Goal: Task Accomplishment & Management: Manage account settings

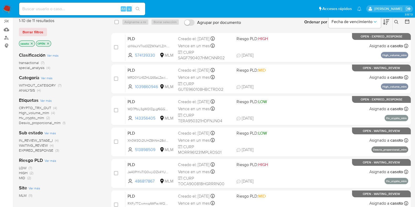
scroll to position [65, 0]
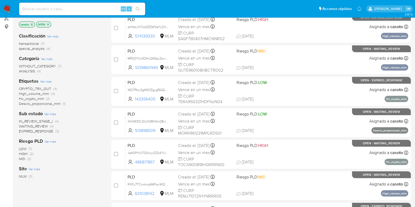
click at [28, 125] on span "WAITING_REVIEW" at bounding box center [33, 126] width 29 height 5
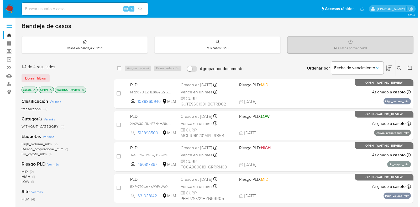
scroll to position [33, 0]
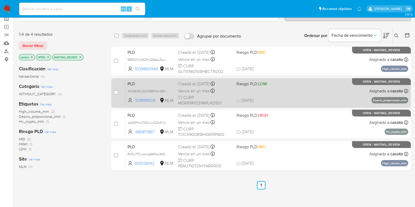
click at [317, 95] on div "PLD Xh0W3Oi2IUHZ8hNm28cIM2nW 513898509 MLM Riesgo PLD: LOW Creado el: 12/08/202…" at bounding box center [266, 93] width 283 height 27
click at [115, 92] on input "checkbox" at bounding box center [116, 92] width 4 height 4
checkbox input "true"
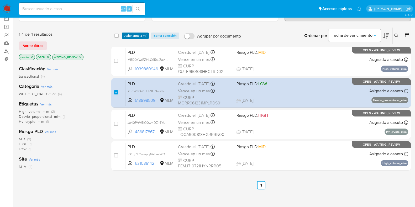
click at [134, 37] on span "Asignarme a mí" at bounding box center [135, 35] width 22 height 5
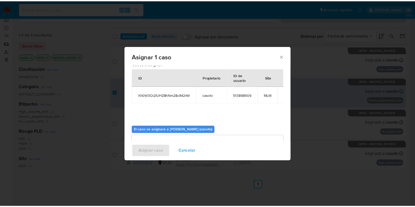
scroll to position [27, 0]
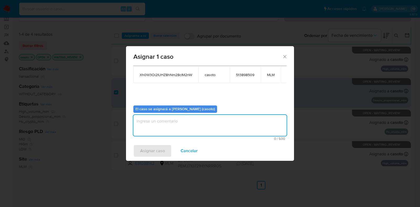
click at [161, 128] on textarea "assign-modal" at bounding box center [209, 125] width 153 height 21
type textarea "L1"
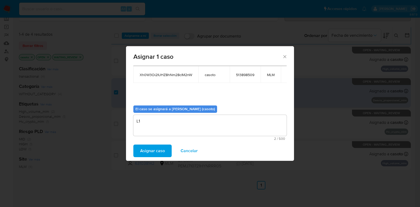
click at [151, 145] on span "Asignar caso" at bounding box center [152, 151] width 25 height 12
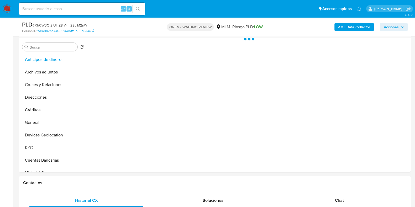
scroll to position [197, 0]
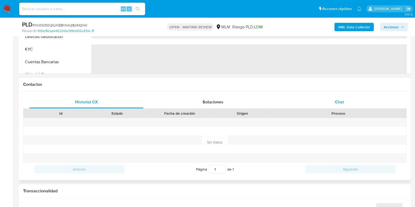
click at [341, 104] on span "Chat" at bounding box center [339, 102] width 9 height 6
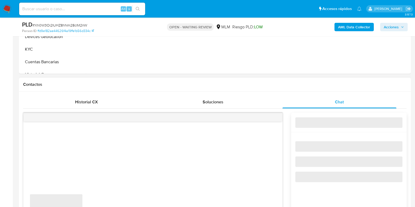
select select "10"
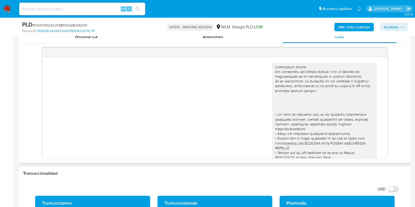
scroll to position [350, 0]
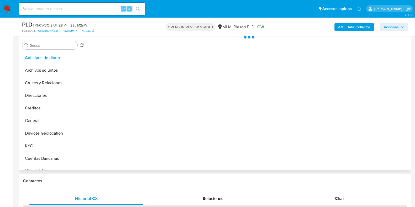
scroll to position [197, 0]
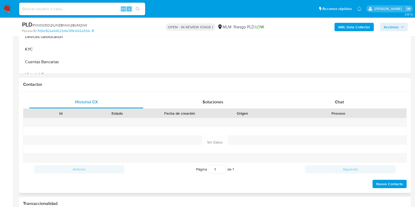
select select "10"
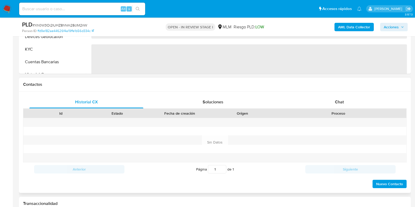
click at [342, 109] on div "Id Estado Fecha de creación Origen Proceso" at bounding box center [214, 113] width 383 height 9
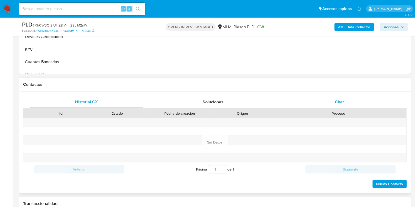
click at [342, 106] on div "Chat" at bounding box center [339, 102] width 114 height 13
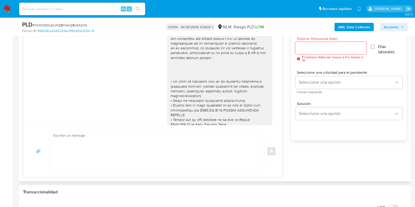
scroll to position [350, 0]
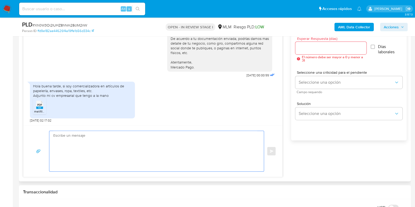
click at [137, 141] on textarea at bounding box center [155, 151] width 204 height 40
type textarea "A"
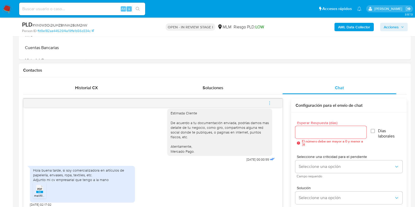
scroll to position [229, 0]
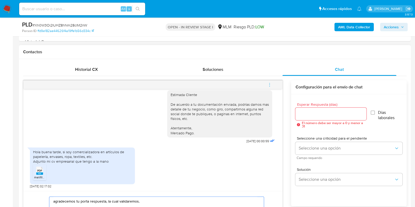
type textarea "agradecemos tu porta respuesta, la cual validaremos. Atentamente, Mercado Pago."
click at [314, 111] on input "Esperar Respuesta (días)" at bounding box center [330, 114] width 71 height 7
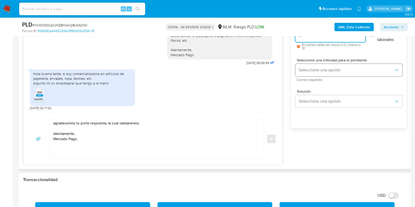
scroll to position [328, 0]
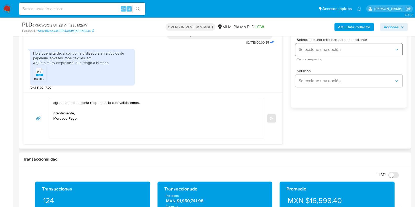
type input "1"
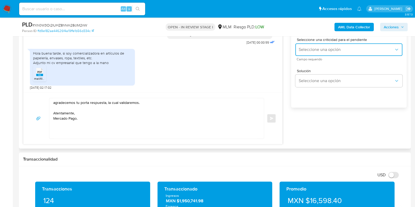
click at [317, 50] on span "Seleccione una opción" at bounding box center [346, 49] width 96 height 5
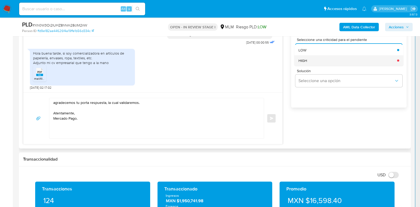
click at [310, 62] on div "HIGH" at bounding box center [346, 60] width 96 height 10
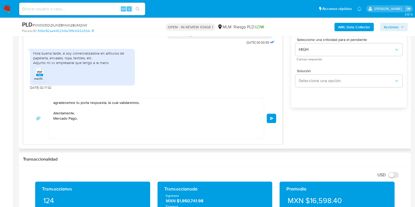
click at [268, 115] on button "Enviar" at bounding box center [271, 118] width 9 height 9
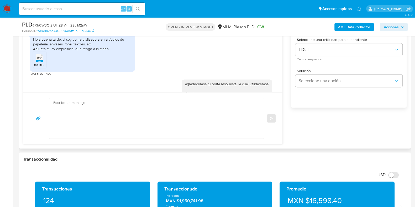
scroll to position [385, 0]
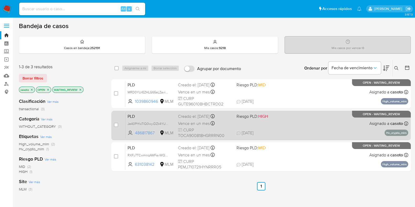
click at [301, 126] on div "PLD Je40PrYwTlQ0wyiDZk4YU49C 486817867 MLM Riesgo PLD: HIGH Creado el: [DATE] C…" at bounding box center [266, 125] width 283 height 27
click at [115, 125] on input "checkbox" at bounding box center [116, 125] width 4 height 4
checkbox input "true"
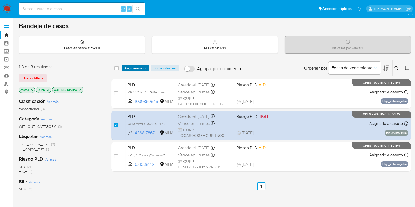
click at [136, 68] on span "Asignarme a mí" at bounding box center [135, 68] width 22 height 5
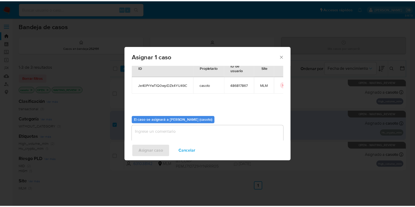
scroll to position [27, 0]
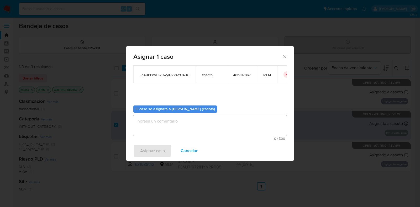
click at [196, 132] on textarea "assign-modal" at bounding box center [209, 125] width 153 height 21
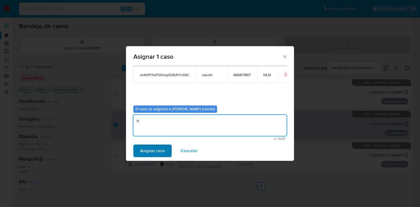
type textarea "l1"
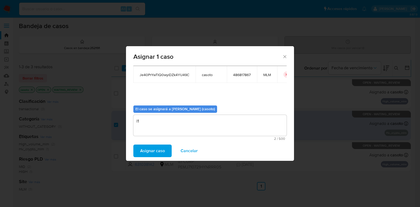
click at [155, 149] on span "Asignar caso" at bounding box center [152, 151] width 25 height 12
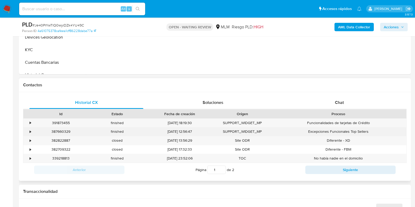
scroll to position [197, 0]
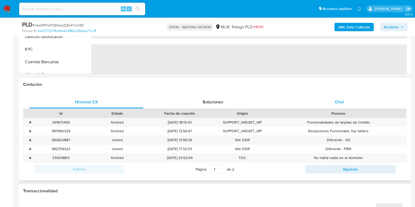
click at [339, 105] on div "Chat" at bounding box center [339, 102] width 114 height 13
select select "10"
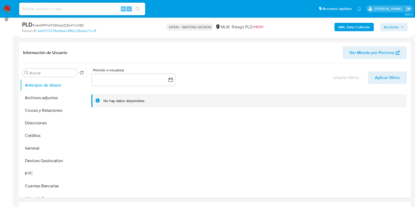
scroll to position [164, 0]
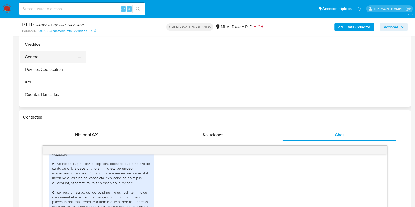
click at [38, 58] on button "General" at bounding box center [50, 57] width 61 height 13
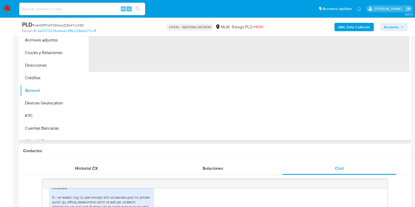
scroll to position [98, 0]
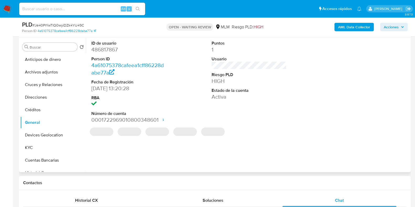
click at [109, 51] on dd "486817867" at bounding box center [128, 49] width 75 height 7
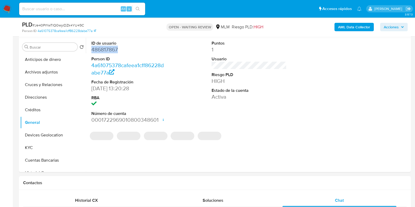
copy dd "486817867"
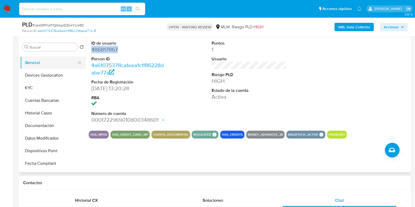
scroll to position [65, 0]
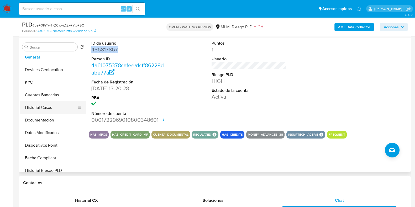
click at [37, 107] on button "Historial Casos" at bounding box center [50, 107] width 61 height 13
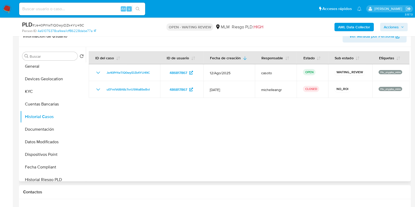
scroll to position [98, 0]
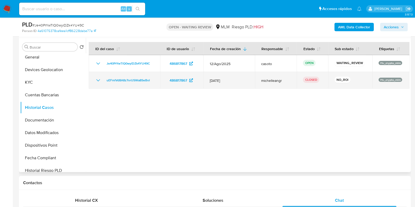
click at [99, 81] on icon "Mostrar/Ocultar" at bounding box center [98, 80] width 6 height 6
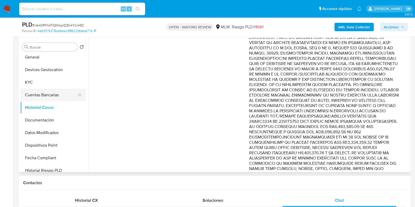
click at [36, 91] on button "Cuentas Bancarias" at bounding box center [50, 95] width 61 height 13
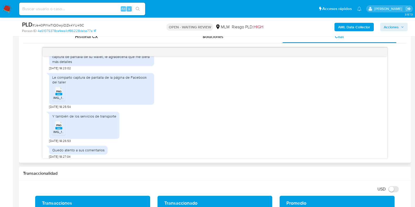
scroll to position [558, 0]
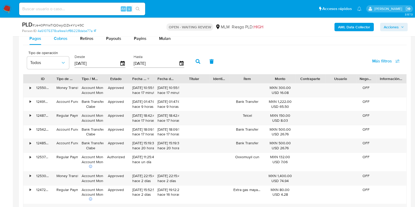
click at [61, 39] on span "Cobros" at bounding box center [61, 38] width 14 height 6
select select "10"
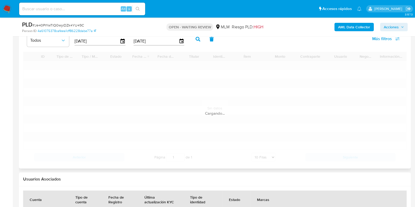
scroll to position [656, 0]
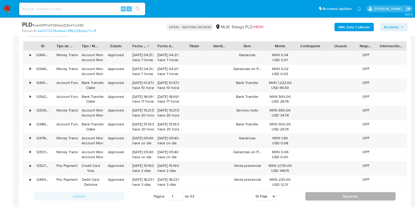
click at [357, 195] on button "Siguiente" at bounding box center [350, 196] width 90 height 8
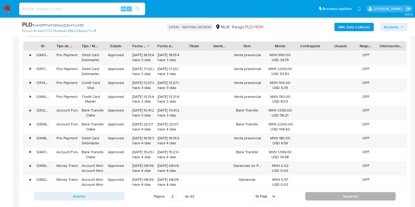
click at [357, 195] on button "Siguiente" at bounding box center [350, 196] width 90 height 8
type input "3"
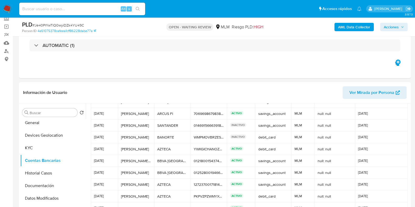
scroll to position [31, 0]
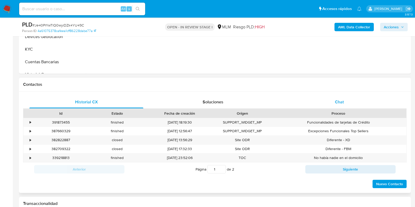
click at [337, 105] on div "Chat" at bounding box center [339, 102] width 114 height 13
select select "10"
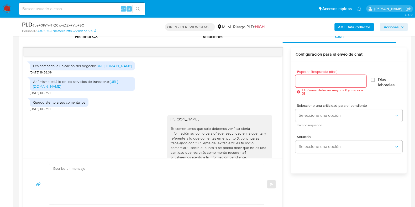
scroll to position [268, 0]
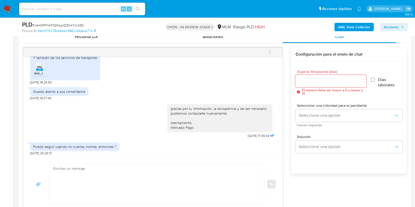
click at [272, 52] on button "menu-action" at bounding box center [269, 52] width 17 height 13
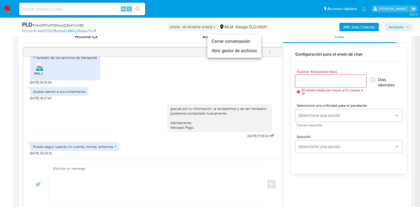
click at [215, 41] on li "Cerrar conversación" at bounding box center [234, 41] width 54 height 9
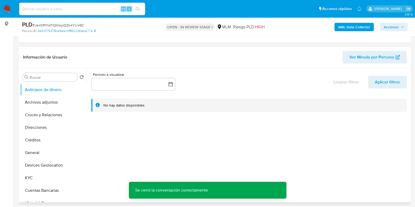
scroll to position [65, 0]
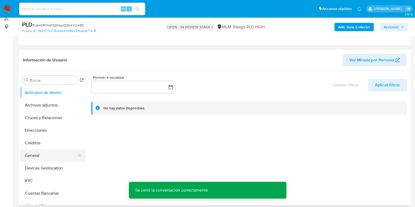
click at [37, 158] on button "General" at bounding box center [50, 155] width 61 height 13
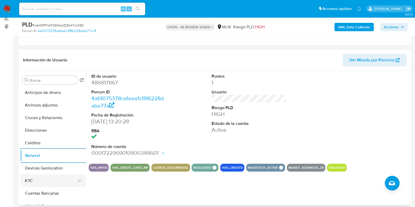
click at [38, 175] on button "KYC" at bounding box center [50, 181] width 61 height 13
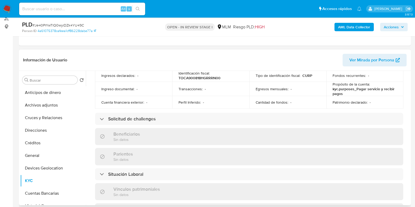
scroll to position [197, 0]
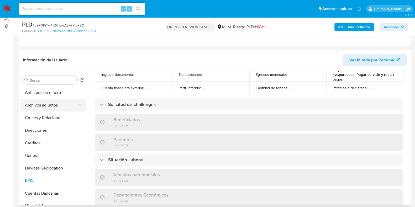
click at [37, 104] on button "Archivos adjuntos" at bounding box center [50, 105] width 61 height 13
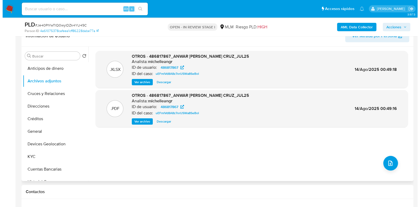
scroll to position [98, 0]
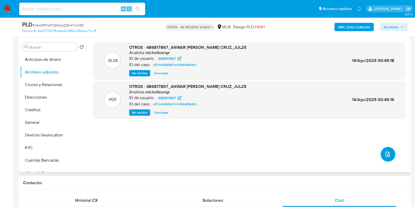
click at [385, 151] on icon "upload-file" at bounding box center [388, 154] width 6 height 6
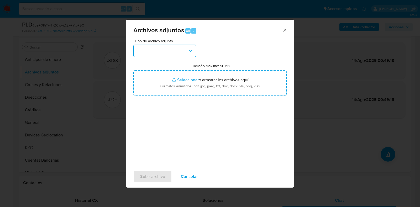
click at [163, 50] on button "button" at bounding box center [164, 51] width 63 height 13
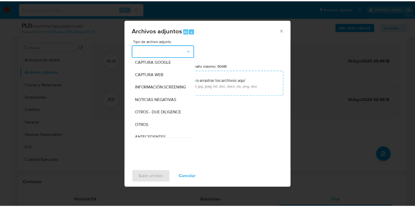
scroll to position [65, 0]
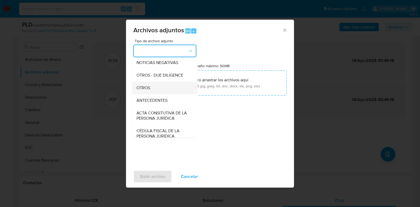
click at [148, 91] on span "OTROS" at bounding box center [143, 87] width 14 height 5
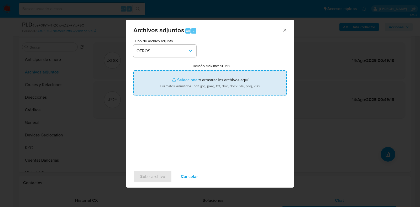
click at [181, 82] on input "Tamaño máximo: 50MB Seleccionar archivos" at bounding box center [209, 82] width 153 height 25
type input "C:\fakepath\486817867_ANWAR [PERSON_NAME] CRUZ_AGO2025.pdf"
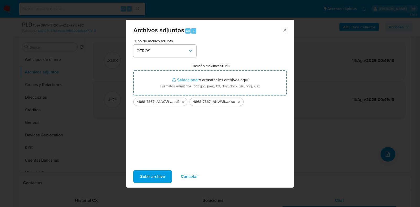
click at [147, 175] on span "Subir archivo" at bounding box center [152, 177] width 25 height 12
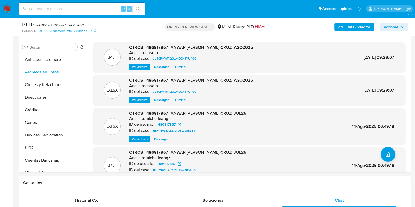
click at [392, 27] on span "Acciones" at bounding box center [391, 27] width 15 height 8
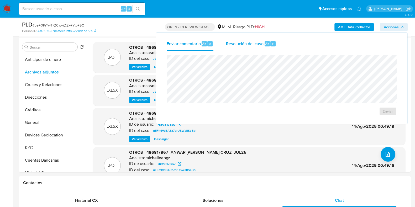
click at [265, 44] on div "Alt" at bounding box center [267, 43] width 5 height 5
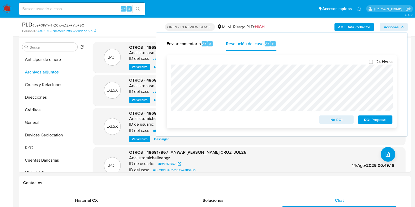
click at [330, 121] on span "No ROI" at bounding box center [336, 119] width 27 height 7
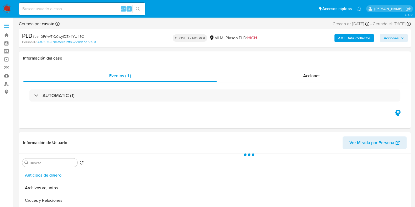
select select "10"
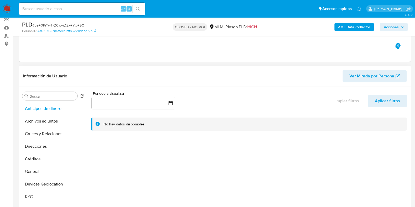
scroll to position [98, 0]
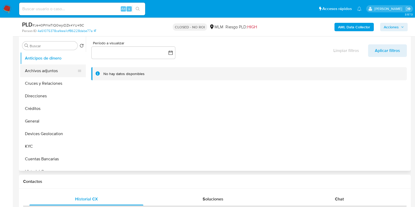
click at [44, 74] on button "Archivos adjuntos" at bounding box center [50, 71] width 61 height 13
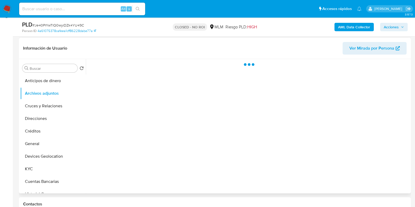
scroll to position [65, 0]
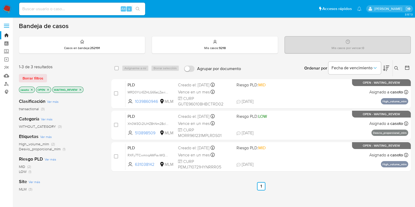
click at [81, 90] on icon "close-filter" at bounding box center [80, 89] width 3 height 3
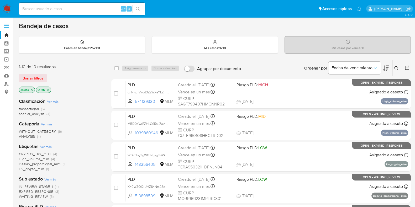
click at [396, 69] on icon at bounding box center [396, 68] width 4 height 4
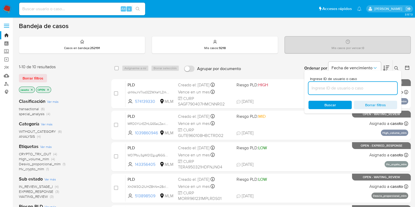
click at [345, 85] on input at bounding box center [352, 88] width 89 height 7
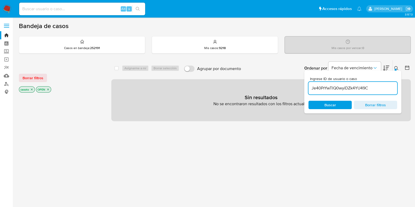
click at [357, 88] on input "Je40PrYwTlQ0wyiDZk4YU49C" at bounding box center [352, 88] width 89 height 7
paste input "WD7Pbiy3gWQ1Zgygf6GGqh1M"
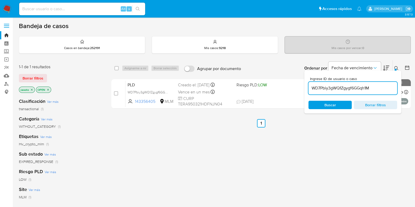
click at [398, 69] on button at bounding box center [397, 68] width 9 height 6
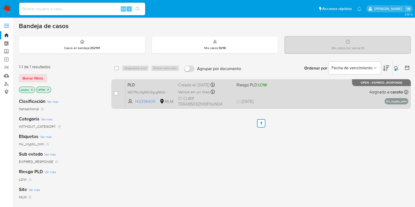
click at [307, 96] on div "PLD WD7Pbiy3gWQ1Zgygf6GGqh1M 143356405 MLM Riesgo PLD: LOW Creado el: [DATE] Cr…" at bounding box center [266, 94] width 283 height 27
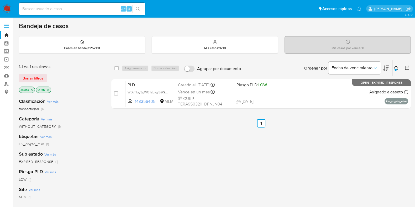
click at [394, 68] on button at bounding box center [397, 68] width 9 height 6
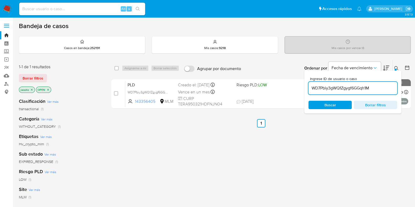
click at [330, 84] on div "WD7Pbiy3gWQ1Zgygf6GGqh1M" at bounding box center [352, 88] width 89 height 13
click at [328, 87] on input "WD7Pbiy3gWQ1Zgygf6GGqh1M" at bounding box center [352, 88] width 89 height 7
paste input "YkjKwmzW9hFn0LVMDus60YZz"
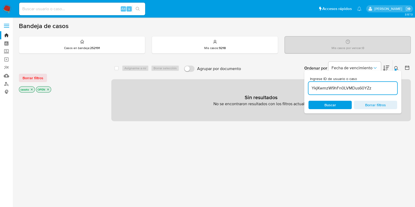
click at [392, 67] on div "Ingrese ID de usuario o caso YkjKwmzW9hFn0LVMDus60YZz Buscar Borrar filtros" at bounding box center [396, 68] width 9 height 16
click at [357, 87] on input "YkjKwmzW9hFn0LVMDus60YZz" at bounding box center [352, 88] width 89 height 7
paste input "qgy9hiSD5E0DMBFgzeREhWR4"
click at [345, 91] on div "qgy9hiSD5E0DMBFgzeREhWR4" at bounding box center [352, 88] width 89 height 13
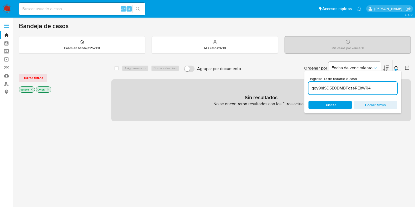
click at [345, 90] on input "qgy9hiSD5E0DMBFgzeREhWR4" at bounding box center [352, 88] width 89 height 7
paste input "Vn5O2uUWbm09zM6ZhzMl3dYN"
click at [342, 88] on input "Vn5O2uUWbm09zM6ZhzMl3dYN" at bounding box center [352, 88] width 89 height 7
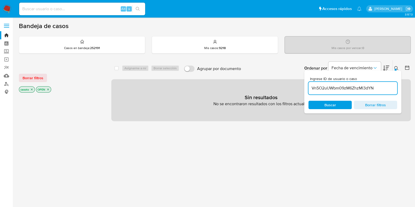
paste input "Xh0W3Oi2IUHZ8hNm28cIM2nW"
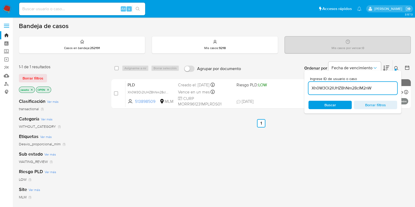
click at [399, 68] on button at bounding box center [397, 68] width 9 height 6
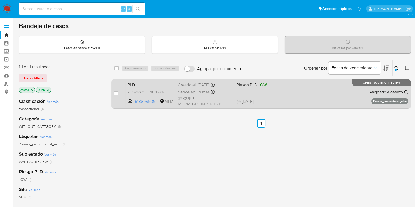
click at [284, 106] on div "PLD Xh0W3Oi2IUHZ8hNm28cIM2nW 513898509 MLM Riesgo PLD: LOW Creado el: [DATE] Cr…" at bounding box center [266, 94] width 283 height 27
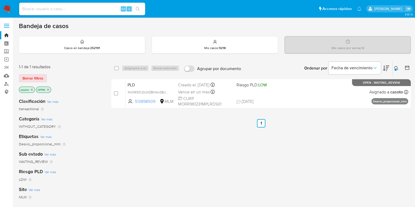
click at [396, 65] on button at bounding box center [397, 68] width 9 height 6
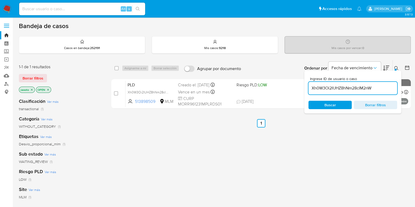
click at [347, 87] on input "Xh0W3Oi2IUHZ8hNm28cIM2nW" at bounding box center [352, 88] width 89 height 7
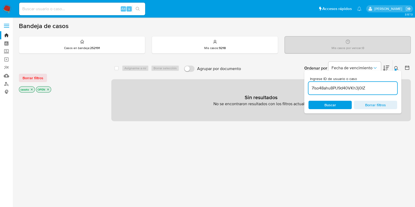
click at [397, 67] on icon at bounding box center [396, 68] width 4 height 4
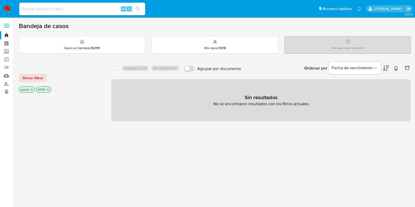
click at [397, 69] on icon at bounding box center [396, 68] width 4 height 4
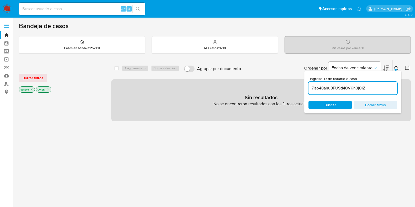
click at [330, 90] on input "7lso48ahu8PU9d40VKh3j0IZ" at bounding box center [352, 88] width 89 height 7
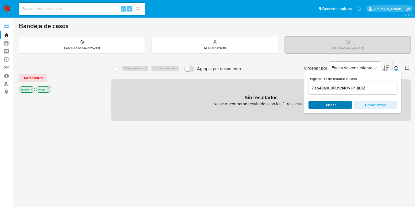
click at [347, 105] on span "Buscar" at bounding box center [330, 104] width 36 height 7
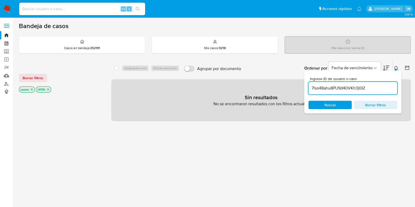
click at [351, 86] on input "7lso48ahu8PU9d40VKh3j0IZ" at bounding box center [352, 88] width 89 height 7
paste input "qhNIsJrV7od3ZZWXeYLZrhyq"
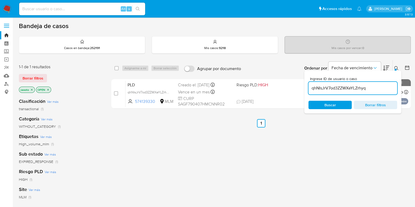
click at [397, 69] on icon at bounding box center [396, 68] width 4 height 4
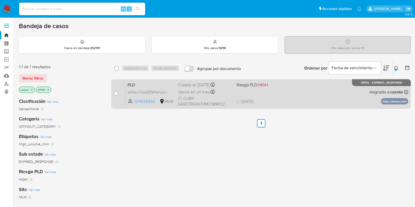
click at [282, 95] on div "PLD qhNIsJrV7od3ZZWXeYLZrhyq 574139330 MLM Riesgo PLD: HIGH Creado el: [DATE] C…" at bounding box center [266, 94] width 283 height 27
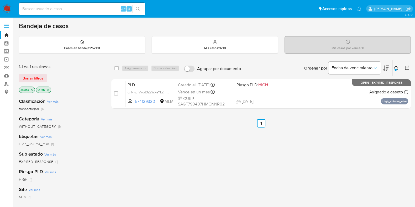
click at [398, 67] on button at bounding box center [397, 68] width 9 height 6
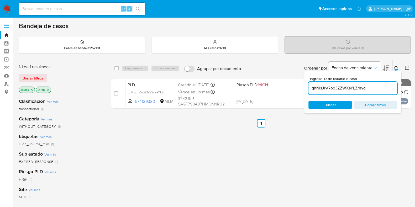
click at [344, 88] on input "qhNIsJrV7od3ZZWXeYLZrhyq" at bounding box center [352, 88] width 89 height 7
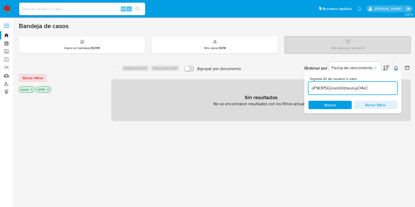
click at [397, 71] on div "Ingrese ID de usuario o caso oFW3P5QJovis0dzwuiuyO4xC Buscar Borrar filtros" at bounding box center [352, 92] width 97 height 43
click at [360, 85] on input "oFW3P5QJovis0dzwuiuyO4xC" at bounding box center [352, 88] width 89 height 7
paste input "RXFy7TCwmnqAWFavWQFhOScV"
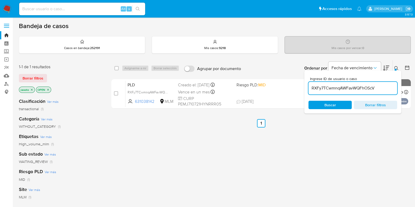
click at [354, 89] on input "RXFy7TCwmnqAWFavWQFhOScV" at bounding box center [352, 88] width 89 height 7
paste input "077juYFQtboHu5iDVbf6Aypp"
click at [397, 70] on icon at bounding box center [396, 68] width 4 height 4
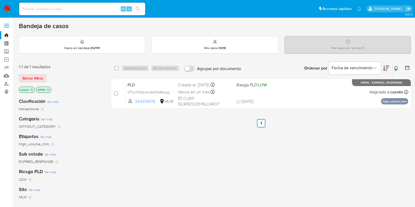
click at [396, 69] on div at bounding box center [396, 70] width 2 height 2
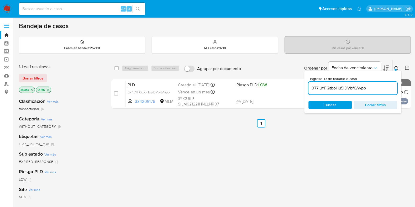
click at [345, 87] on input "077juYFQtboHu5iDVbf6Aypp" at bounding box center [352, 88] width 89 height 7
type input "Eh16CPBil1Wv7KUoEip07uqL"
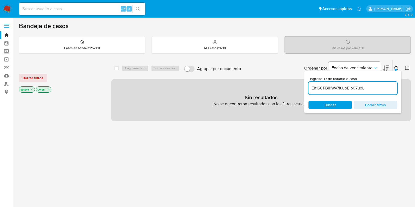
click at [397, 65] on button at bounding box center [397, 68] width 9 height 6
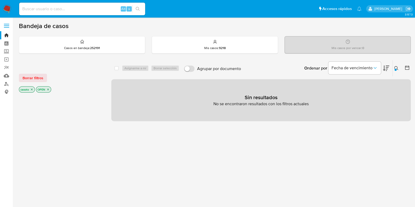
click at [394, 70] on button at bounding box center [397, 68] width 9 height 6
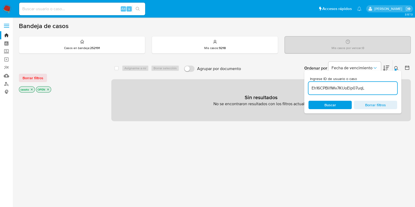
click at [349, 90] on input "Eh16CPBil1Wv7KUoEip07uqL" at bounding box center [352, 88] width 89 height 7
click at [334, 89] on input "Eh16CPBil1Wv7KUoEip07uqL" at bounding box center [352, 88] width 89 height 7
paste input "077juYFQtboHu5iDVbf6Aypp"
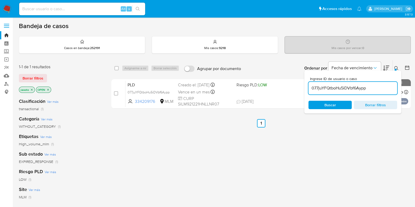
click at [397, 69] on icon at bounding box center [396, 68] width 4 height 4
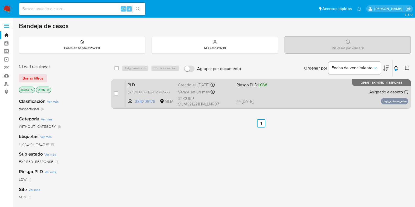
click at [325, 93] on div "PLD 077juYFQtboHu5iDVbf6Aypp 334209176 MLM Riesgo PLD: LOW Creado el: [DATE] Cr…" at bounding box center [266, 94] width 283 height 27
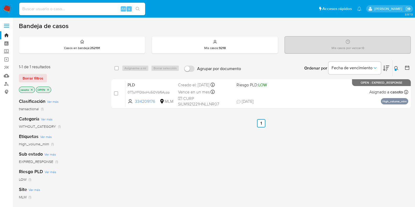
click at [396, 68] on icon at bounding box center [396, 68] width 4 height 4
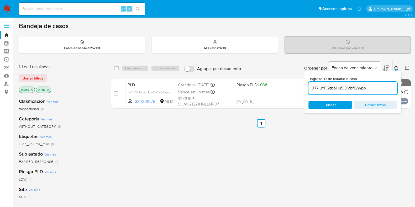
click at [351, 90] on input "077juYFQtboHu5iDVbf6Aypp" at bounding box center [352, 88] width 89 height 7
type input "RXFy7TCwmnqAWFavWQFhOScV"
click at [396, 68] on icon at bounding box center [396, 68] width 4 height 4
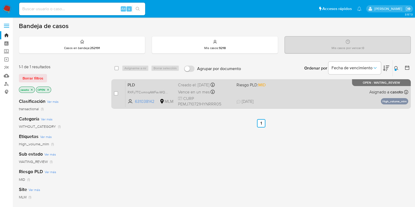
click at [334, 95] on div "PLD RXFy7TCwmnqAWFavWQFhOScV 631038142 MLM Riesgo PLD: MID Creado el: 12/08/202…" at bounding box center [266, 94] width 283 height 27
click at [117, 94] on input "checkbox" at bounding box center [116, 93] width 4 height 4
checkbox input "true"
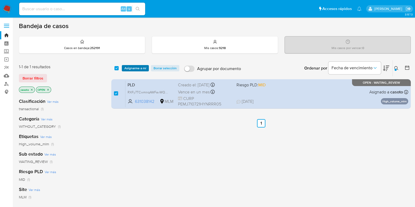
click at [134, 69] on span "Asignarme a mí" at bounding box center [135, 68] width 22 height 5
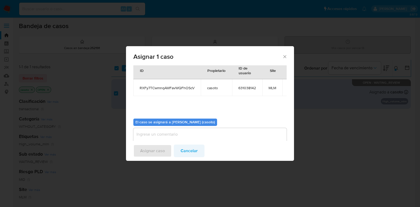
scroll to position [27, 0]
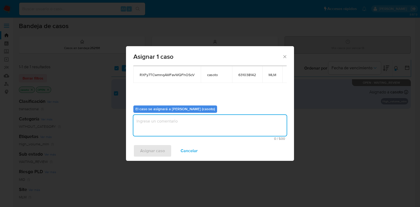
click at [187, 131] on textarea "assign-modal" at bounding box center [209, 125] width 153 height 21
type textarea "l1"
click at [162, 149] on span "Asignar caso" at bounding box center [152, 151] width 25 height 12
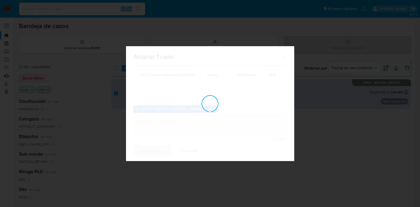
checkbox input "false"
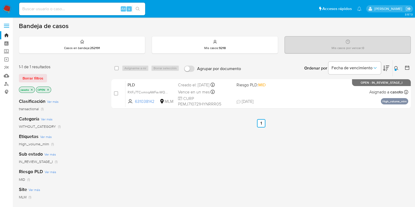
click at [396, 67] on icon at bounding box center [396, 68] width 4 height 4
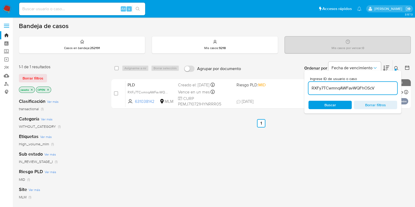
click at [339, 87] on input "RXFy7TCwmnqAWFavWQFhOScV" at bounding box center [352, 88] width 89 height 7
click at [324, 133] on div "select-all-cases-checkbox Asignarme a mí Borrar selección Agrupar por documento…" at bounding box center [260, 179] width 299 height 238
click at [394, 65] on button at bounding box center [397, 68] width 9 height 6
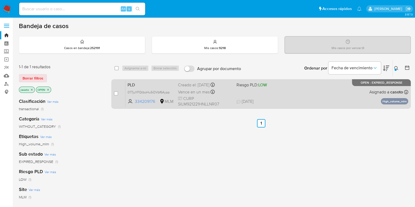
click at [324, 94] on div "PLD 077juYFQtboHu5iDVbf6Aypp 334209176 MLM Riesgo PLD: LOW Creado el: 12/08/202…" at bounding box center [266, 94] width 283 height 27
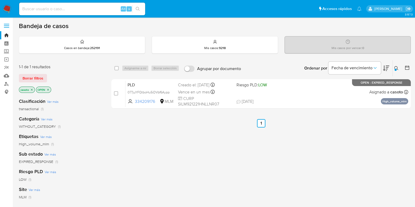
click at [398, 70] on icon at bounding box center [396, 68] width 4 height 4
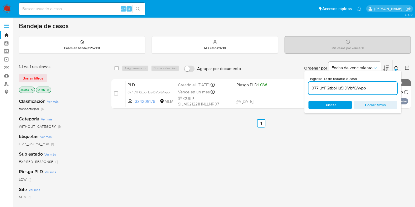
click at [347, 87] on input "077juYFQtboHu5iDVbf6Aypp" at bounding box center [352, 88] width 89 height 7
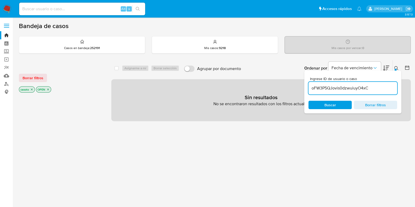
click at [398, 70] on icon at bounding box center [396, 68] width 4 height 4
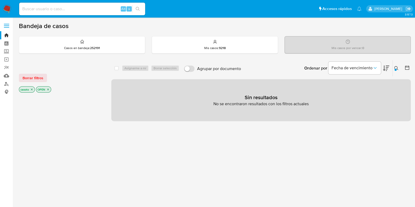
click at [399, 67] on button at bounding box center [397, 68] width 9 height 6
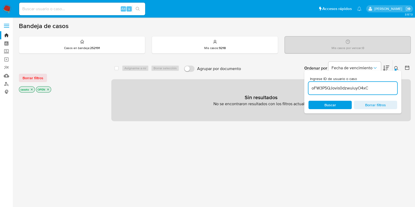
click at [341, 91] on input "oFW3P5QJovis0dzwuiuyO4xC" at bounding box center [352, 88] width 89 height 7
type input "qhNIsJrV7od3ZZWXeYLZrhyq"
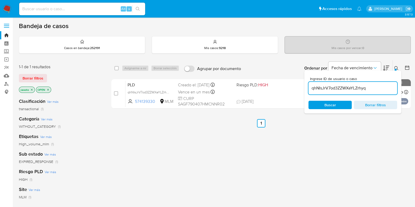
click at [395, 66] on icon at bounding box center [396, 68] width 4 height 4
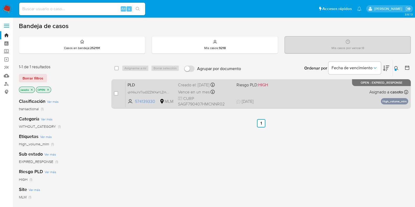
click at [315, 94] on div "PLD qhNIsJrV7od3ZZWXeYLZrhyq 574139330 MLM Riesgo PLD: HIGH Creado el: 12/08/20…" at bounding box center [266, 94] width 283 height 27
click at [116, 94] on input "checkbox" at bounding box center [116, 93] width 4 height 4
checkbox input "true"
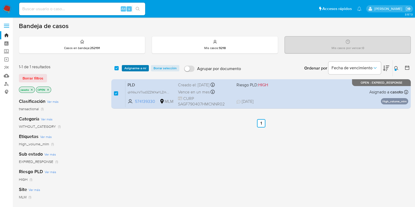
click at [138, 70] on span "Asignarme a mí" at bounding box center [135, 68] width 22 height 5
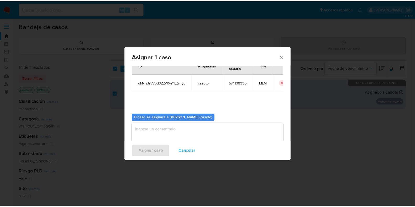
scroll to position [27, 0]
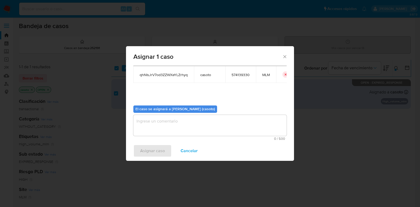
click at [173, 129] on textarea "assign-modal" at bounding box center [209, 125] width 153 height 21
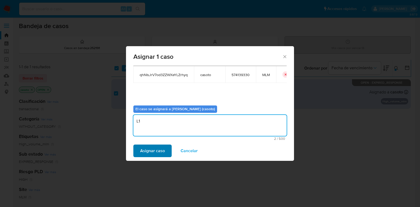
type textarea "L1"
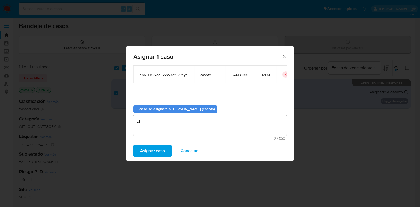
click at [168, 150] on button "Asignar caso" at bounding box center [152, 151] width 38 height 13
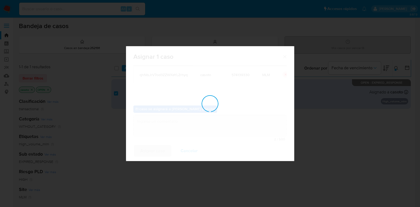
checkbox input "false"
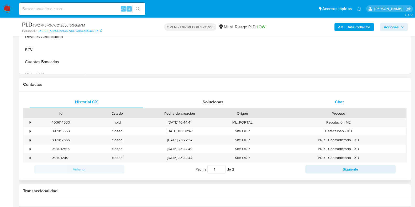
click at [336, 99] on span "Chat" at bounding box center [339, 102] width 9 height 6
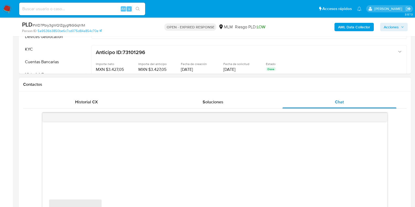
scroll to position [262, 0]
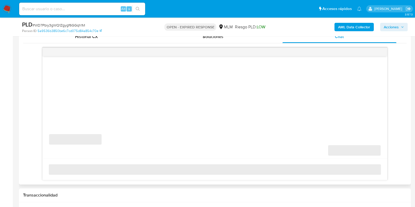
select select "10"
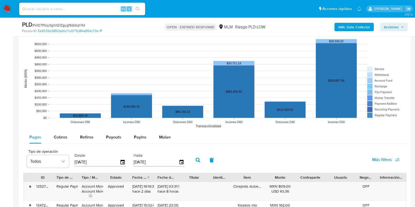
scroll to position [623, 0]
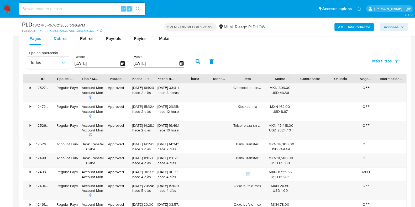
click at [68, 43] on button "Cobros" at bounding box center [61, 38] width 26 height 13
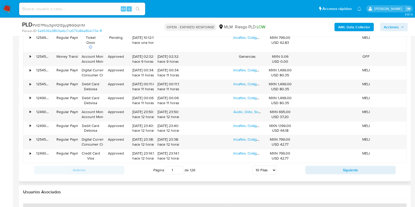
scroll to position [689, 0]
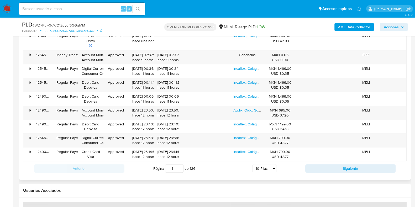
click at [266, 169] on select "5 Filas 10 Filas 20 Filas 25 Filas 50 Filas 100 Filas" at bounding box center [265, 168] width 24 height 9
select select "50"
click at [253, 164] on select "5 Filas 10 Filas 20 Filas 25 Filas 50 Filas 100 Filas" at bounding box center [265, 168] width 24 height 9
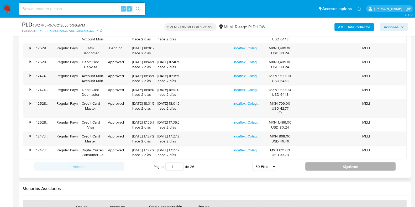
click at [318, 165] on button "Siguiente" at bounding box center [350, 166] width 90 height 8
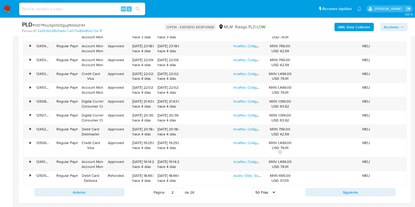
scroll to position [1353, 0]
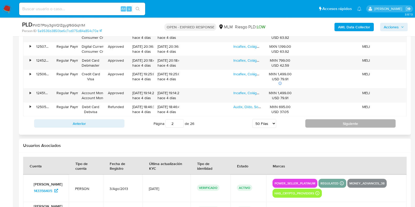
click at [320, 122] on button "Siguiente" at bounding box center [350, 123] width 90 height 8
type input "3"
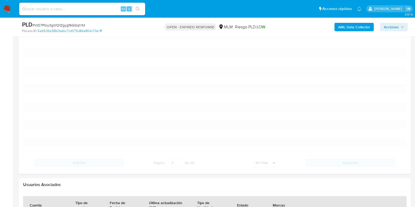
scroll to position [992, 0]
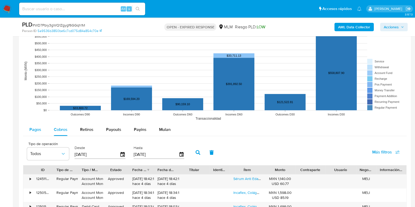
click at [38, 128] on span "Pagos" at bounding box center [35, 130] width 12 height 6
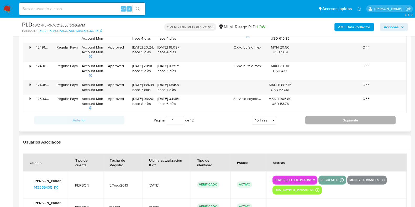
click at [327, 119] on button "Siguiente" at bounding box center [350, 120] width 90 height 8
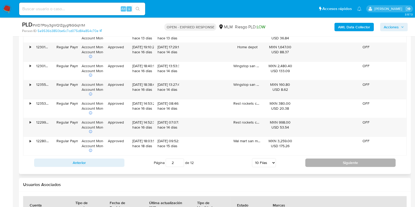
scroll to position [696, 0]
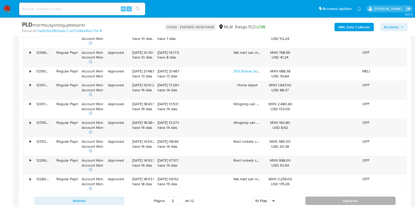
click at [318, 200] on button "Siguiente" at bounding box center [350, 201] width 90 height 8
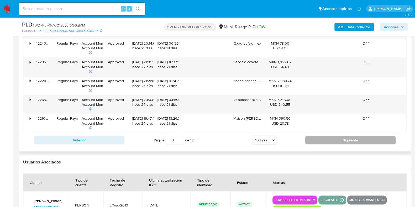
click at [311, 136] on button "Siguiente" at bounding box center [350, 140] width 90 height 8
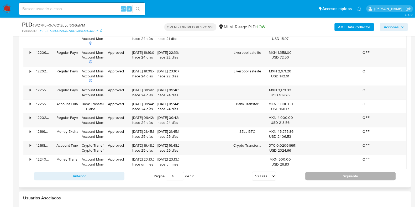
click at [322, 176] on button "Siguiente" at bounding box center [350, 176] width 90 height 8
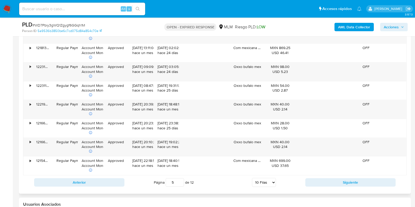
scroll to position [729, 0]
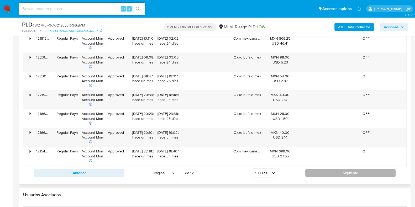
click at [313, 172] on button "Siguiente" at bounding box center [350, 173] width 90 height 8
type input "6"
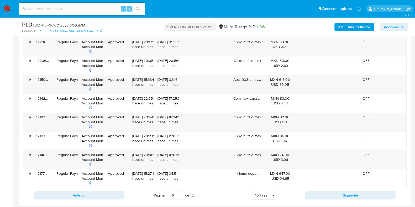
scroll to position [696, 0]
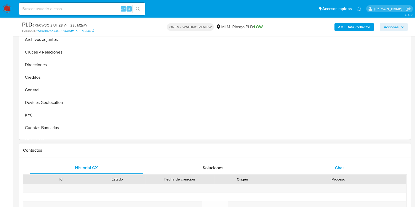
click at [339, 170] on span "Chat" at bounding box center [339, 168] width 9 height 6
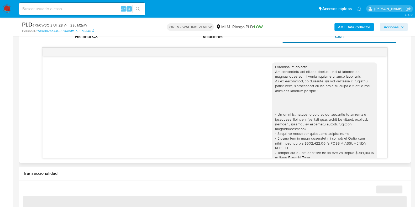
scroll to position [400, 0]
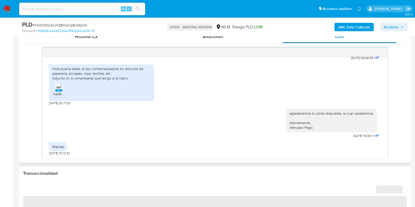
select select "10"
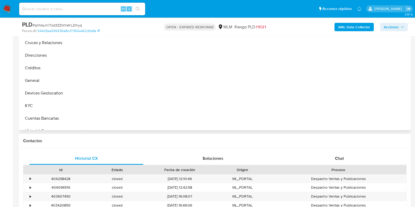
scroll to position [164, 0]
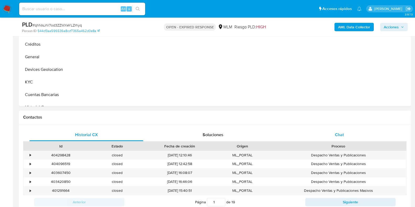
click at [339, 135] on span "Chat" at bounding box center [339, 135] width 9 height 6
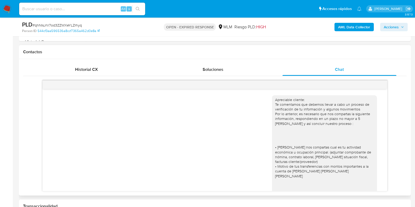
scroll to position [188, 0]
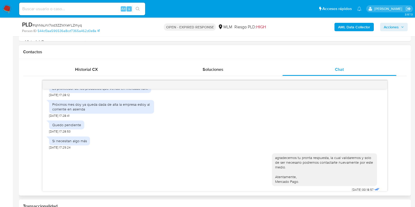
select select "10"
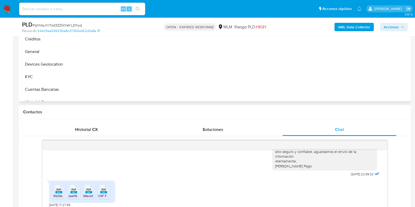
scroll to position [197, 0]
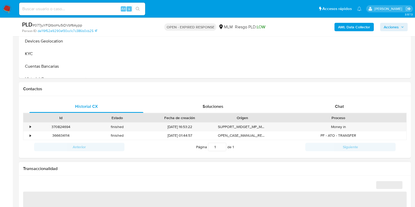
scroll to position [229, 0]
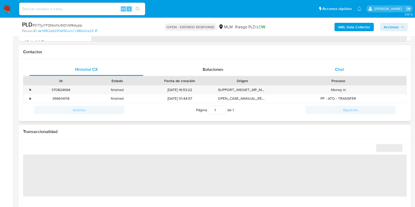
click at [340, 72] on span "Chat" at bounding box center [339, 69] width 9 height 6
select select "10"
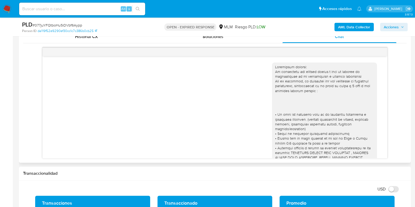
scroll to position [145, 0]
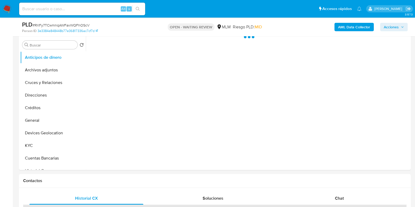
scroll to position [197, 0]
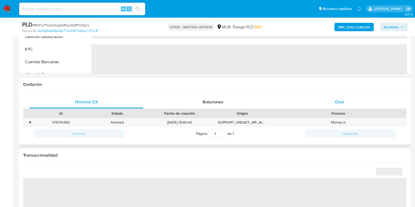
click at [341, 105] on div "Chat" at bounding box center [339, 102] width 114 height 13
select select "10"
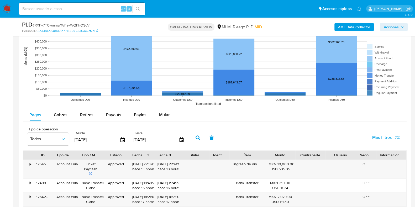
scroll to position [591, 0]
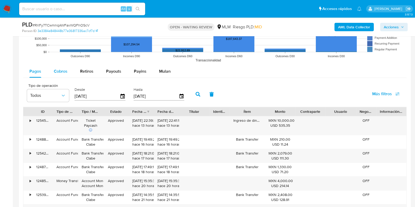
click at [68, 75] on button "Cobros" at bounding box center [61, 71] width 26 height 13
select select "10"
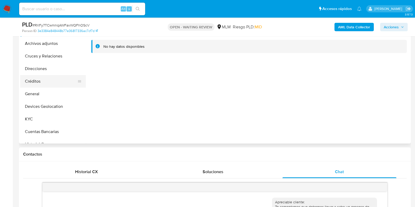
scroll to position [98, 0]
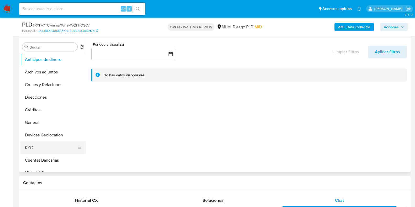
click at [52, 148] on button "KYC" at bounding box center [50, 147] width 61 height 13
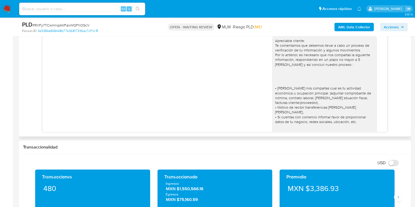
scroll to position [262, 0]
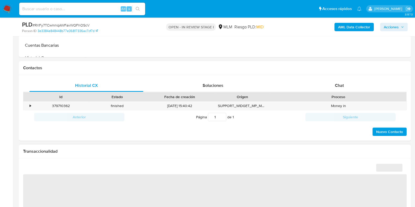
select select "10"
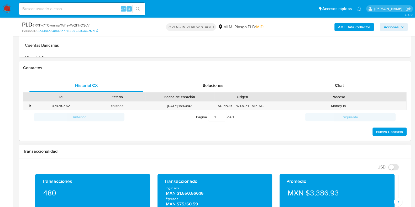
scroll to position [197, 0]
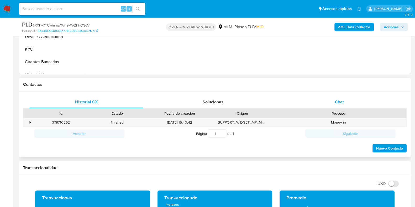
click at [339, 106] on div "Chat" at bounding box center [339, 102] width 114 height 13
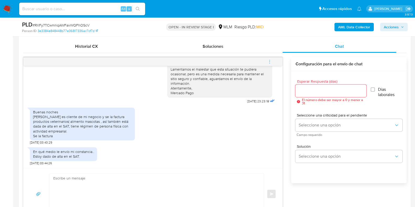
scroll to position [262, 0]
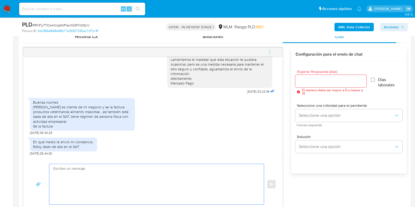
click at [149, 183] on textarea at bounding box center [155, 184] width 204 height 40
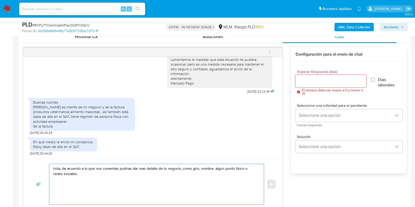
paste textarea "Para adjuntar los archivos presiona "Responder" > haz clic en el botón "Adjunta…"
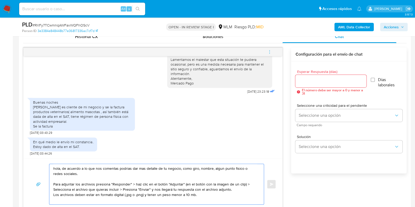
type textarea "hola, de acuerdo a lo que nos comentas podrias dar mas detalle de tu negocio, c…"
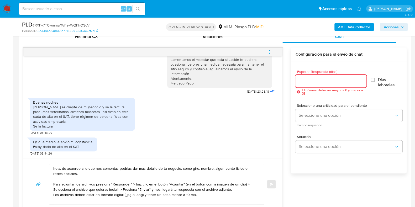
click at [307, 79] on input "Esperar Respuesta (días)" at bounding box center [330, 81] width 71 height 7
type input "0"
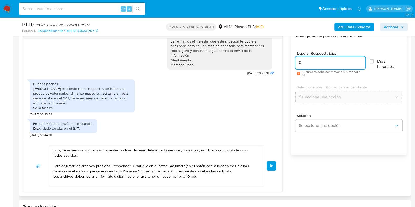
scroll to position [295, 0]
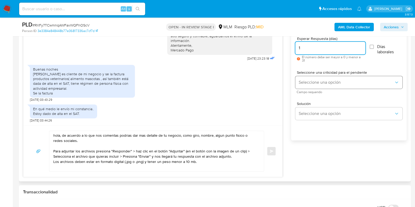
type input "1"
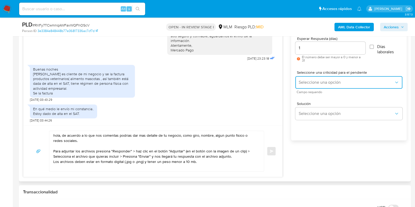
click at [310, 80] on span "Seleccione una opción" at bounding box center [346, 82] width 96 height 5
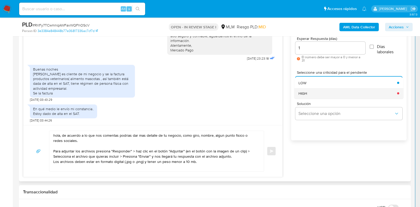
click at [309, 93] on div "HIGH" at bounding box center [346, 93] width 96 height 10
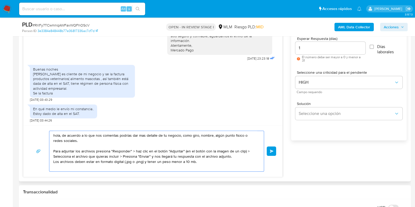
click at [214, 137] on textarea "hola, de acuerdo a lo que nos comentas podrías dar mas detalle de tu negocio, c…" at bounding box center [155, 151] width 204 height 40
click at [63, 141] on textarea "hola, de acuerdo a lo que nos comentas podrías dar mas detalle de tu negocio, c…" at bounding box center [155, 151] width 204 height 40
drag, startPoint x: 61, startPoint y: 141, endPoint x: 75, endPoint y: 147, distance: 15.1
click at [61, 141] on textarea "hola, de acuerdo a lo que nos comentas podrías dar mas detalle de tu negocio, c…" at bounding box center [155, 151] width 204 height 40
type textarea "hola, de acuerdo a lo que nos comentas podrías dar mas detalle de tu negocio, c…"
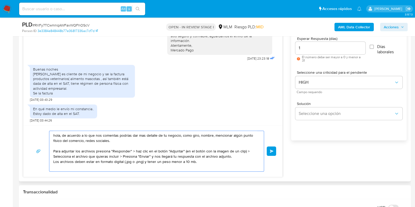
click at [273, 153] on button "Enviar" at bounding box center [271, 150] width 9 height 9
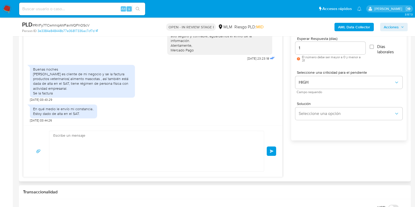
scroll to position [175, 0]
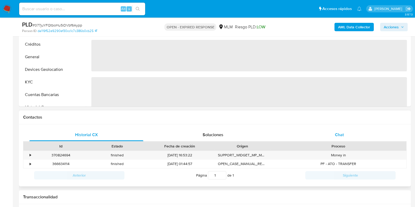
click at [336, 139] on div "Chat" at bounding box center [339, 135] width 114 height 13
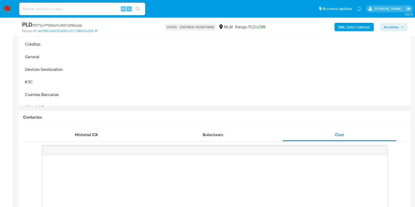
select select "10"
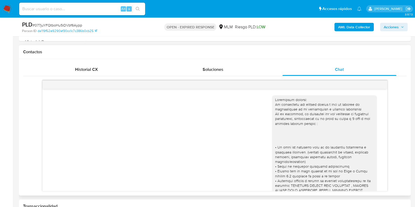
scroll to position [145, 0]
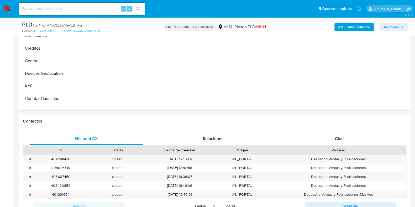
scroll to position [197, 0]
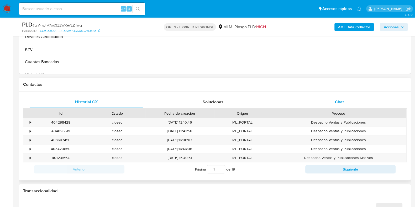
click at [337, 102] on span "Chat" at bounding box center [339, 102] width 9 height 6
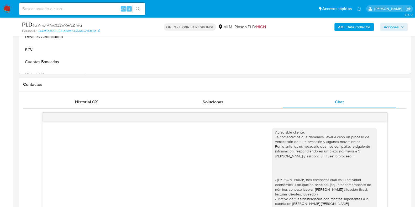
scroll to position [188, 0]
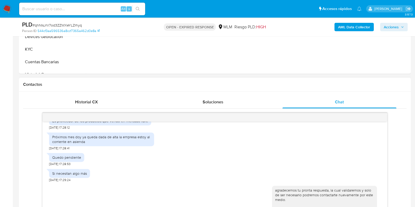
select select "10"
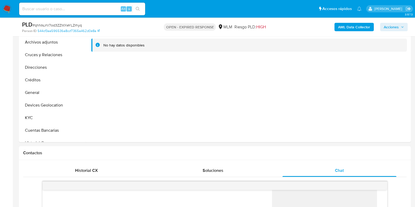
scroll to position [98, 0]
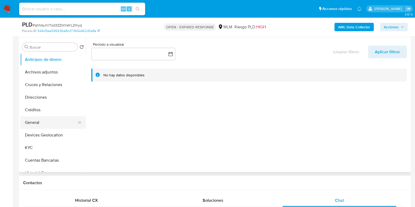
click at [41, 125] on button "General" at bounding box center [50, 122] width 61 height 13
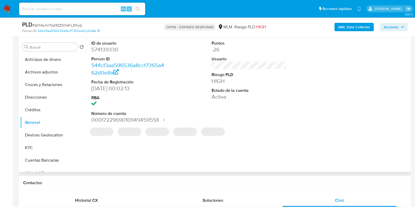
click at [109, 50] on dd "574139330" at bounding box center [128, 49] width 75 height 7
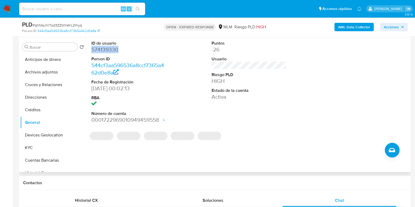
copy dd "574139330"
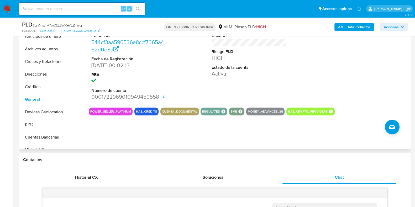
scroll to position [65, 0]
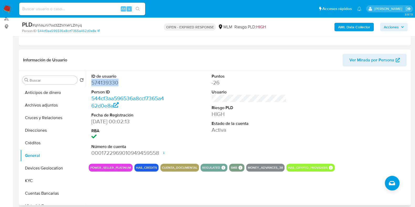
copy dd "574139330"
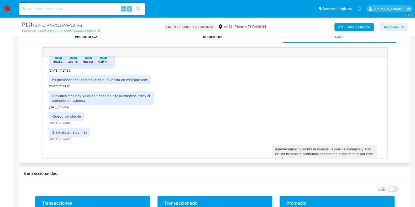
scroll to position [131, 0]
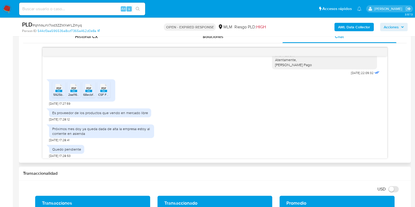
click at [61, 92] on span "5925bcb9-d13a-43b5-92b7-61b5e23c1ecb.pdf" at bounding box center [85, 94] width 65 height 4
click at [106, 92] on span "CSF FRANCISCO 07-08 manu.pdf" at bounding box center [121, 94] width 47 height 4
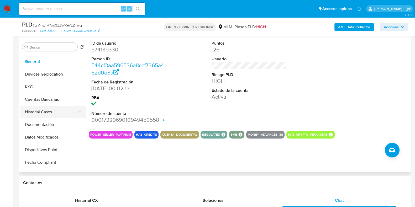
scroll to position [65, 0]
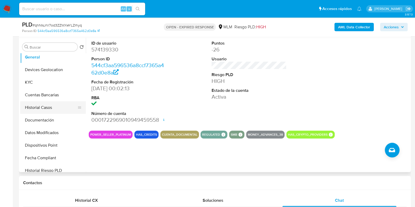
click at [31, 104] on button "Historial Casos" at bounding box center [50, 107] width 61 height 13
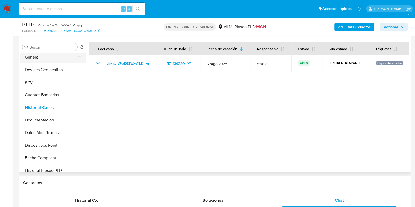
click at [36, 59] on button "General" at bounding box center [50, 57] width 61 height 13
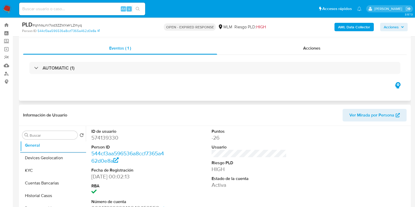
scroll to position [0, 0]
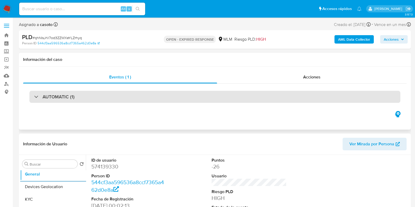
click at [97, 94] on div "AUTOMATIC (1)" at bounding box center [214, 97] width 371 height 12
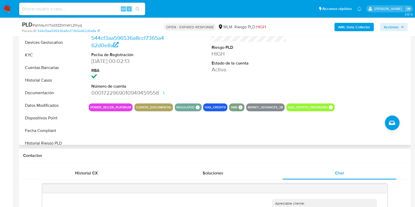
scroll to position [164, 0]
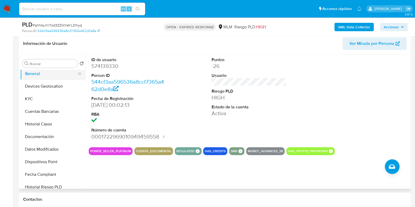
click at [43, 77] on button "General" at bounding box center [50, 73] width 61 height 13
click at [32, 103] on button "KYC" at bounding box center [50, 99] width 61 height 13
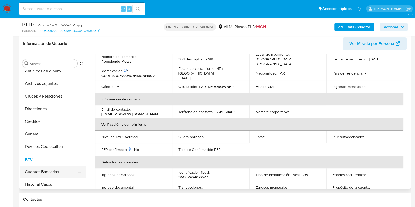
scroll to position [0, 0]
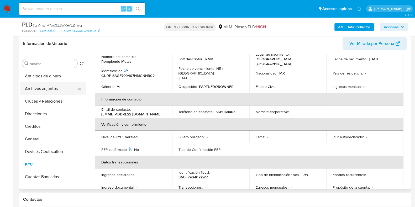
click at [43, 90] on button "Archivos adjuntos" at bounding box center [50, 88] width 61 height 13
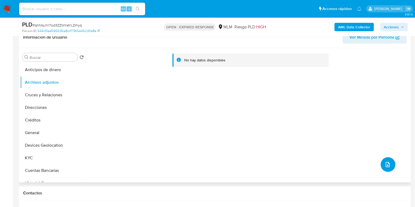
click at [385, 160] on button "upload-file" at bounding box center [388, 164] width 15 height 15
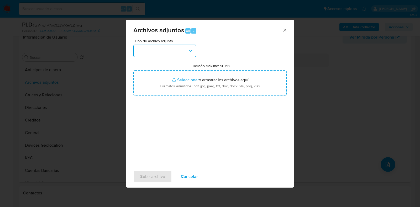
click at [147, 56] on button "button" at bounding box center [164, 51] width 63 height 13
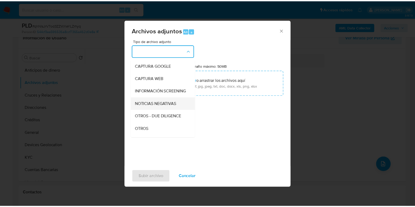
scroll to position [33, 0]
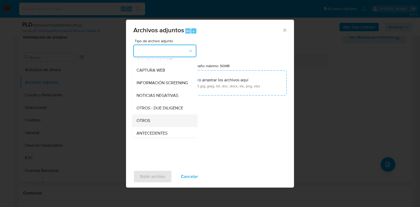
click at [146, 123] on span "OTROS" at bounding box center [143, 120] width 14 height 5
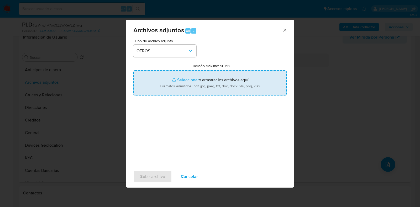
click at [186, 80] on input "Tamaño máximo: 50MB Seleccionar archivos" at bounding box center [209, 82] width 153 height 25
type input "C:\fakepath\574139330_FRANCISCO EMMANUEL SANCHEZ GONZALEZ_AGO2025.pdf"
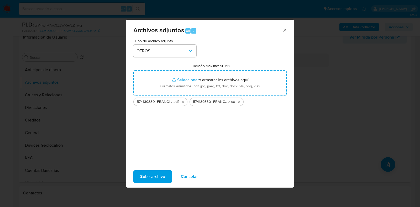
click at [159, 180] on span "Subir archivo" at bounding box center [152, 177] width 25 height 12
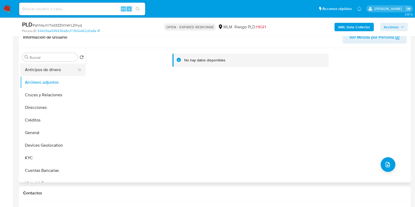
click at [38, 74] on button "Anticipos de dinero" at bounding box center [50, 70] width 61 height 13
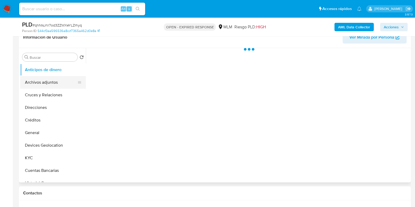
click at [37, 84] on button "Archivos adjuntos" at bounding box center [50, 82] width 61 height 13
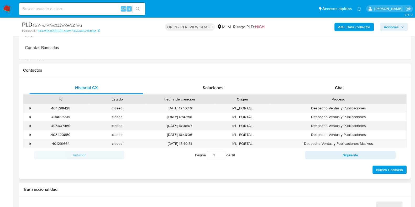
scroll to position [229, 0]
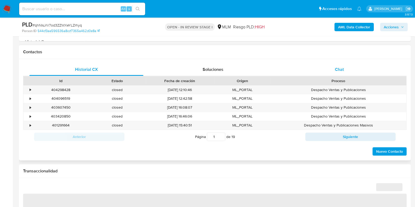
select select "10"
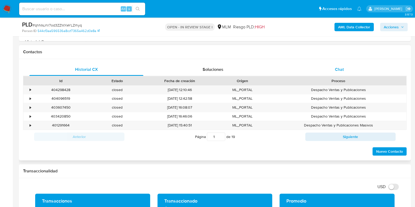
click at [344, 65] on div "Chat" at bounding box center [339, 69] width 114 height 13
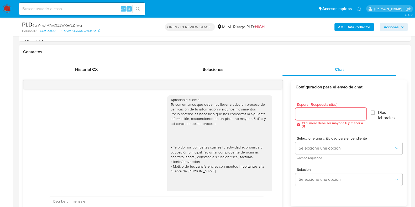
scroll to position [188, 0]
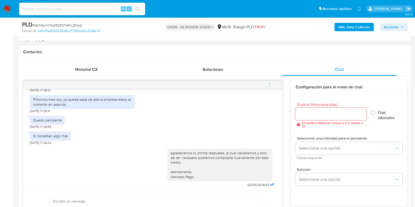
click at [266, 85] on button "menu-action" at bounding box center [269, 84] width 17 height 13
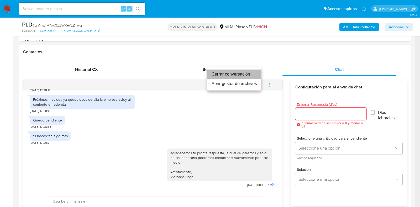
click at [220, 72] on li "Cerrar conversación" at bounding box center [234, 74] width 54 height 9
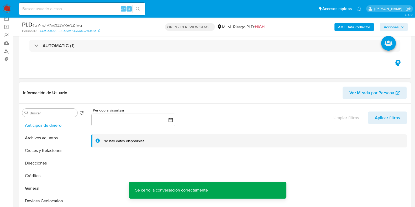
scroll to position [0, 0]
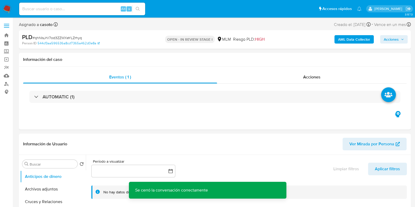
click at [396, 41] on span "Acciones" at bounding box center [391, 39] width 15 height 8
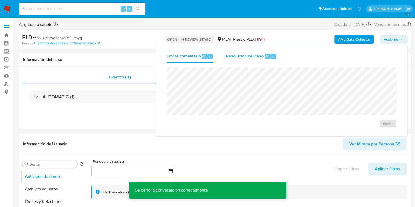
click at [258, 56] on span "Resolución del caso" at bounding box center [245, 56] width 38 height 6
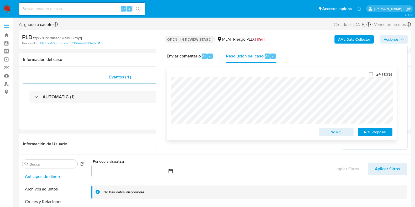
click at [321, 135] on button "No ROI" at bounding box center [336, 132] width 35 height 8
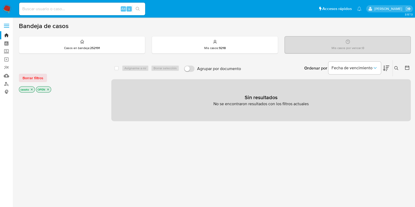
click at [395, 67] on icon at bounding box center [396, 68] width 4 height 4
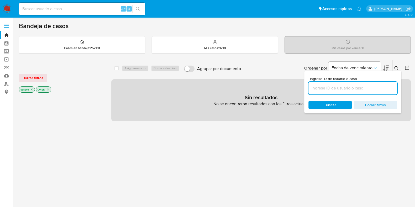
click at [356, 86] on input at bounding box center [352, 88] width 89 height 7
type input "7lso48ahu8PU9d40VKh3j0IZ"
click at [396, 69] on icon at bounding box center [396, 68] width 4 height 4
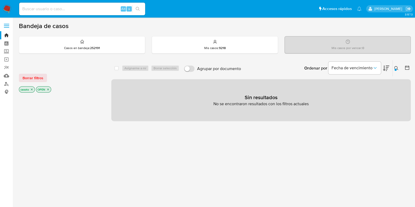
click at [394, 69] on icon at bounding box center [396, 68] width 4 height 4
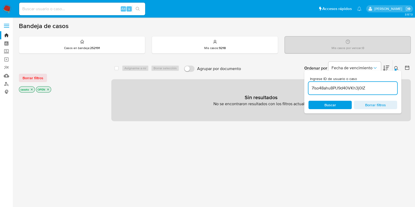
click at [358, 87] on input "7lso48ahu8PU9d40VKh3j0IZ" at bounding box center [352, 88] width 89 height 7
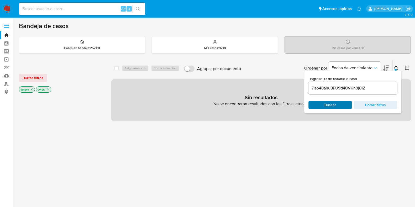
click at [344, 108] on span "Buscar" at bounding box center [330, 104] width 36 height 7
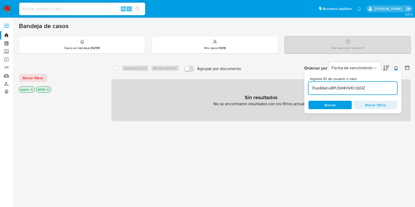
click at [349, 86] on input "7lso48ahu8PU9d40VKh3j0IZ" at bounding box center [352, 88] width 89 height 7
paste input "Xh0W3Oi2IUHZ8hNm28cIM2nW"
type input "Xh0W3Oi2IUHZ8hNm28cIM2nW"
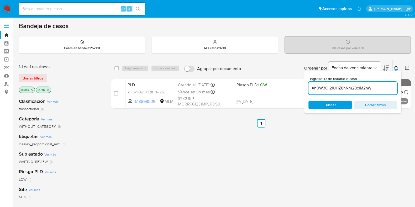
click at [397, 66] on icon at bounding box center [396, 68] width 4 height 4
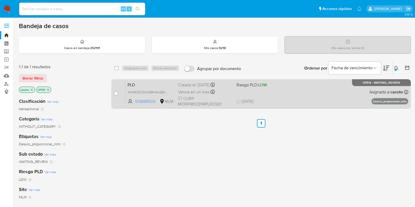
click at [333, 90] on div "PLD Xh0W3Oi2IUHZ8hNm28cIM2nW 513898509 MLM Riesgo PLD: LOW Creado el: [DATE] Cr…" at bounding box center [266, 94] width 283 height 27
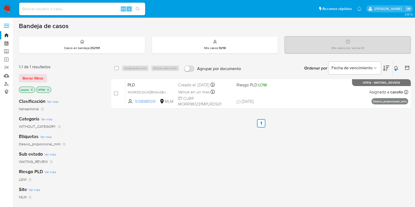
click at [33, 89] on icon "close-filter" at bounding box center [31, 89] width 3 height 3
click at [7, 35] on link "Bandeja" at bounding box center [31, 35] width 62 height 8
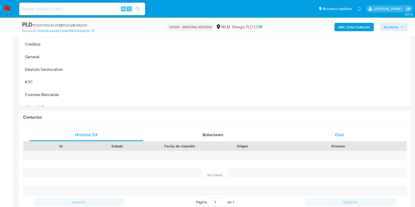
click at [334, 133] on div "Chat" at bounding box center [339, 135] width 114 height 13
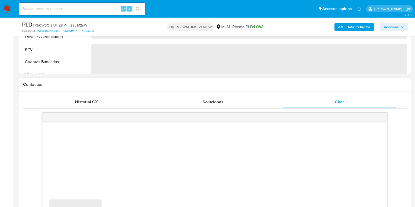
scroll to position [229, 0]
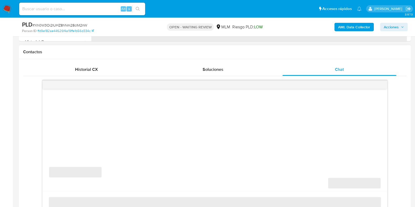
select select "10"
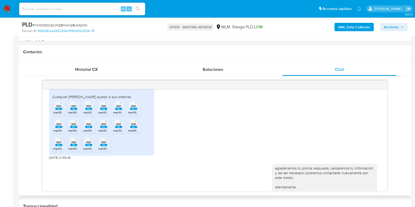
scroll to position [203, 0]
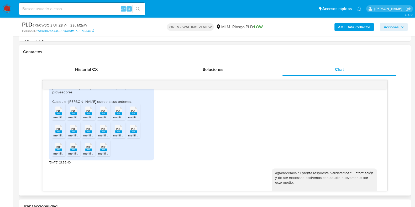
click at [133, 119] on span "melifile6358953926048245816.pdf" at bounding box center [153, 117] width 50 height 4
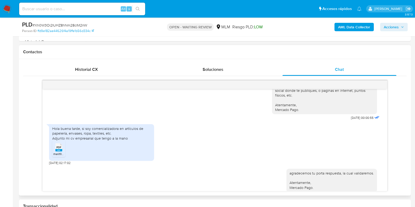
scroll to position [400, 0]
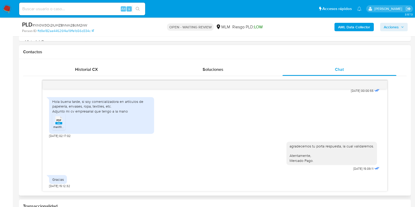
click at [59, 121] on span "PDF" at bounding box center [58, 120] width 5 height 3
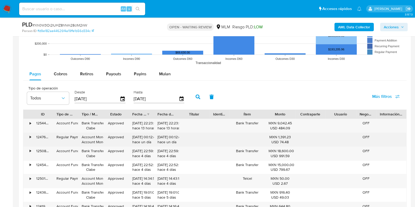
scroll to position [591, 0]
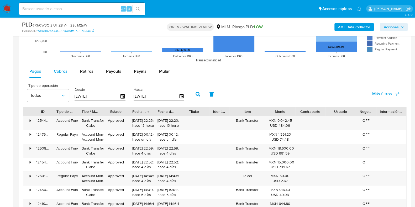
click at [61, 69] on span "Cobros" at bounding box center [61, 71] width 14 height 6
select select "10"
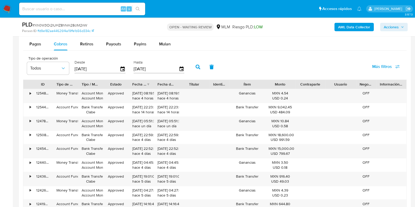
scroll to position [656, 0]
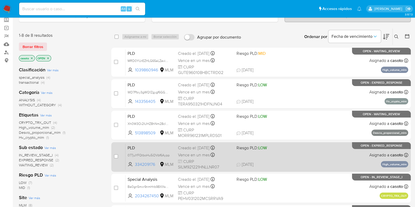
scroll to position [45, 0]
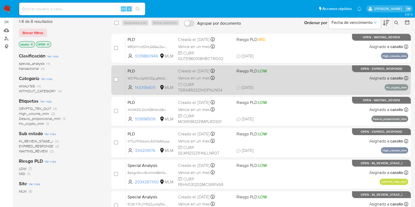
click at [307, 87] on span "25/08/2025 25/08/2025 12:29" at bounding box center [292, 88] width 113 height 6
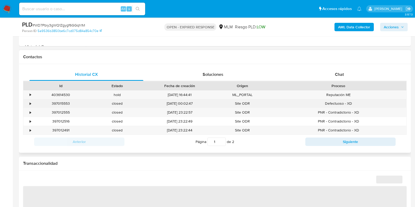
scroll to position [229, 0]
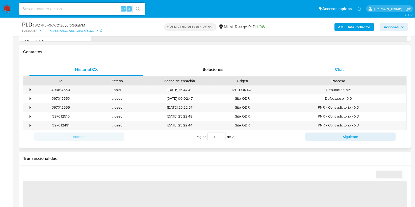
click at [342, 67] on span "Chat" at bounding box center [339, 69] width 9 height 6
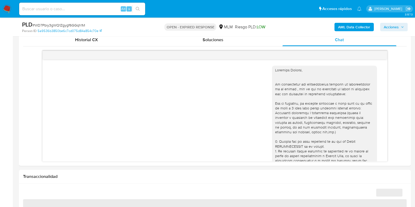
scroll to position [435, 0]
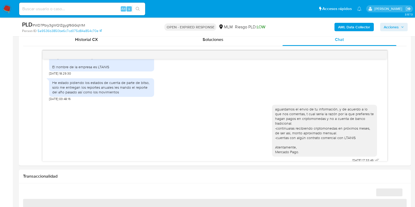
select select "10"
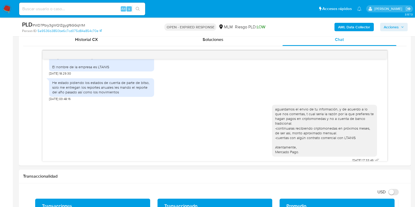
scroll to position [262, 0]
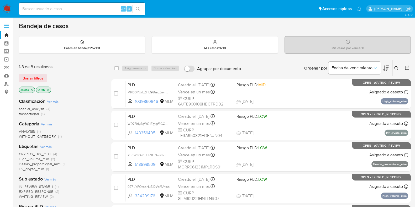
click at [32, 90] on icon "close-filter" at bounding box center [31, 89] width 3 height 3
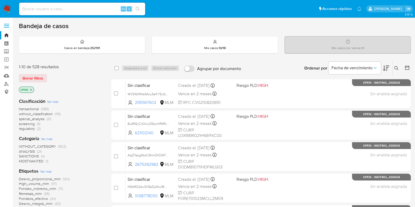
click at [397, 67] on icon at bounding box center [396, 68] width 4 height 4
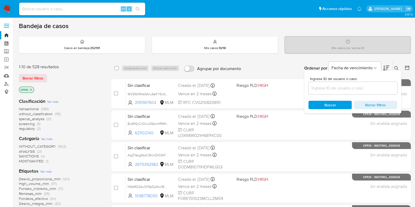
click at [333, 86] on input at bounding box center [352, 88] width 89 height 7
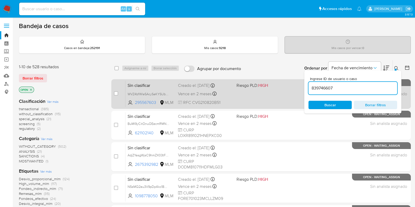
type input "839746607"
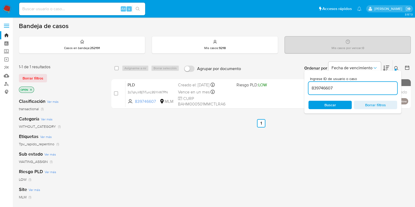
click at [396, 69] on icon at bounding box center [396, 68] width 4 height 4
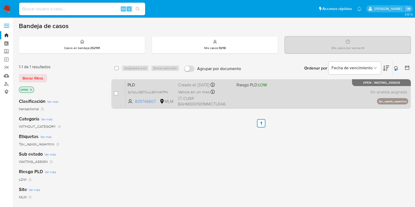
click at [329, 89] on div "PLD 3z7qhyV8jTrTunL9SYIrW7PN 839746607 MLM Riesgo PLD: LOW Creado el: [DATE] Cr…" at bounding box center [266, 94] width 283 height 27
click at [117, 92] on input "checkbox" at bounding box center [116, 93] width 4 height 4
checkbox input "true"
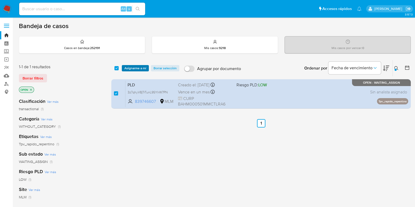
click at [128, 71] on span "Asignarme a mí" at bounding box center [135, 68] width 22 height 5
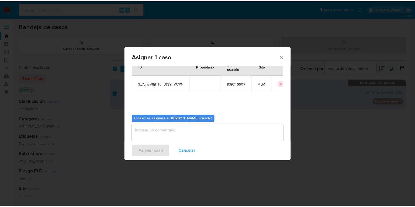
scroll to position [27, 0]
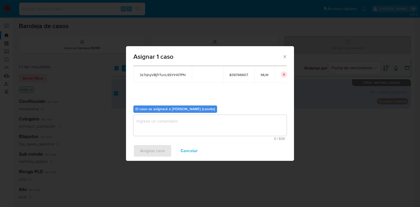
click at [163, 117] on textarea "assign-modal" at bounding box center [209, 125] width 153 height 21
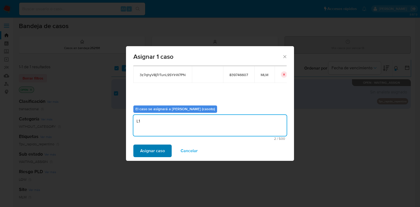
type textarea "L1"
click at [156, 156] on span "Asignar caso" at bounding box center [152, 151] width 25 height 12
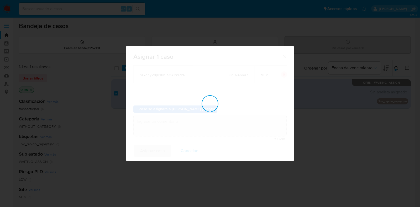
checkbox input "false"
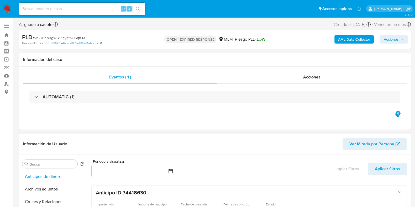
select select "10"
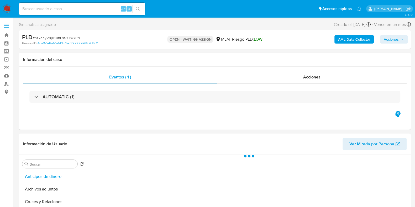
select select "10"
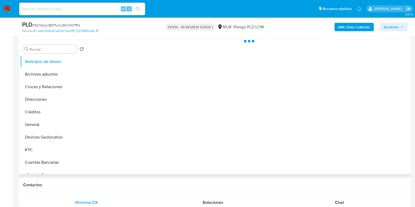
scroll to position [98, 0]
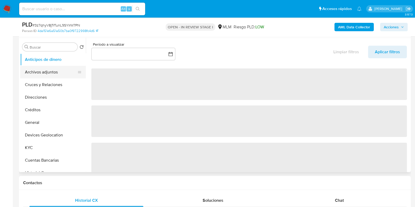
click at [34, 77] on button "Archivos adjuntos" at bounding box center [50, 72] width 61 height 13
select select "10"
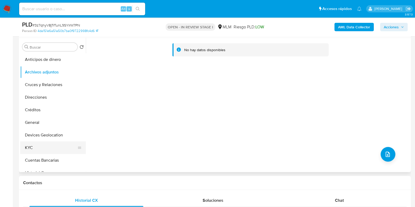
click at [30, 149] on button "KYC" at bounding box center [50, 147] width 61 height 13
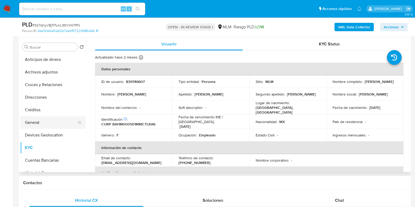
click at [37, 120] on button "General" at bounding box center [50, 122] width 61 height 13
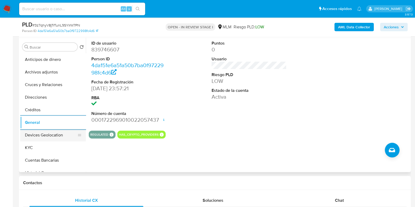
scroll to position [33, 0]
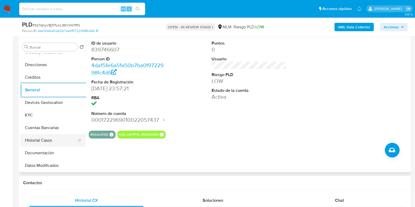
click at [40, 140] on button "Historial Casos" at bounding box center [50, 140] width 61 height 13
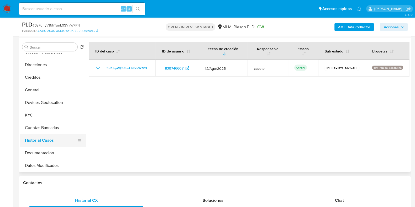
scroll to position [65, 0]
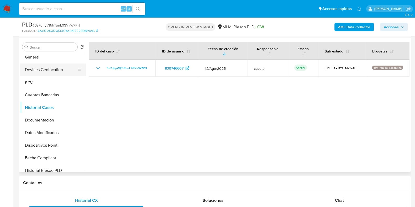
click at [45, 72] on button "Devices Geolocation" at bounding box center [50, 70] width 61 height 13
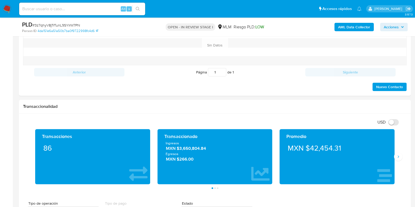
scroll to position [295, 0]
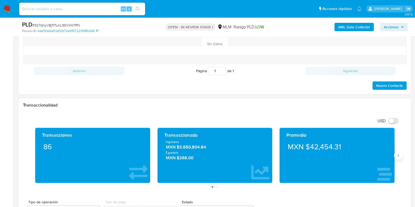
click at [395, 155] on button "Siguiente" at bounding box center [398, 155] width 8 height 8
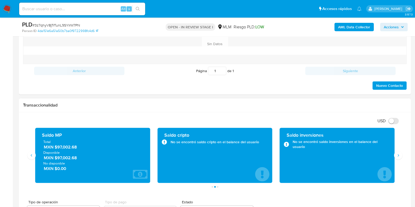
click at [72, 146] on span "MXN $97,002.68" at bounding box center [93, 147] width 98 height 6
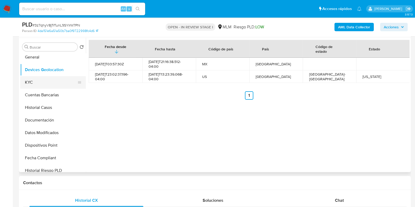
scroll to position [33, 0]
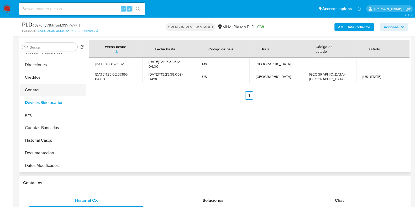
click at [38, 86] on button "General" at bounding box center [50, 90] width 61 height 13
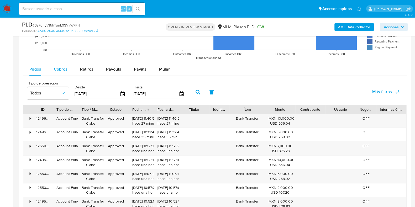
click at [63, 67] on span "Cobros" at bounding box center [61, 69] width 14 height 6
select select "10"
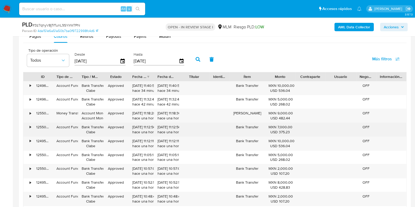
scroll to position [722, 0]
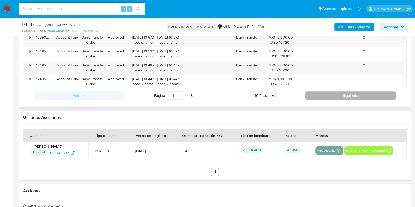
click at [331, 97] on button "Siguiente" at bounding box center [350, 95] width 90 height 8
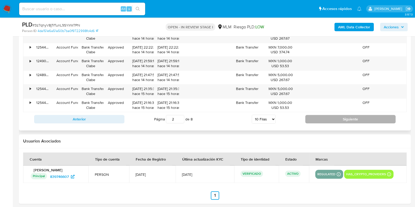
scroll to position [689, 0]
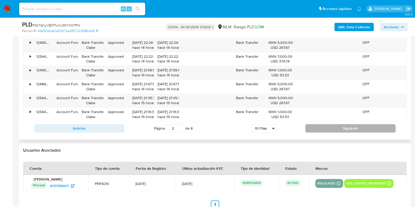
click at [315, 130] on button "Siguiente" at bounding box center [350, 128] width 90 height 8
type input "3"
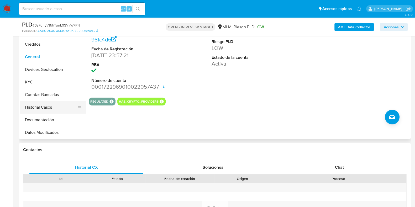
scroll to position [131, 0]
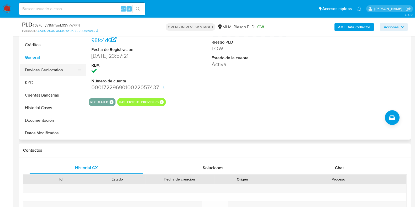
click at [50, 74] on button "Devices Geolocation" at bounding box center [50, 70] width 61 height 13
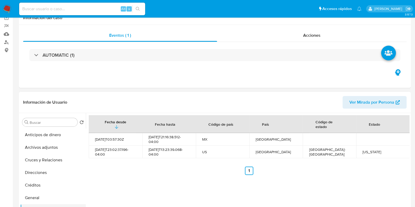
scroll to position [98, 0]
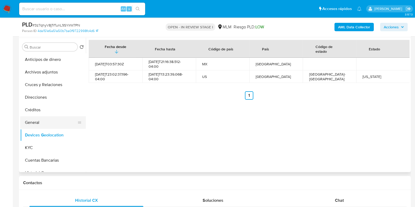
click at [39, 123] on button "General" at bounding box center [50, 122] width 61 height 13
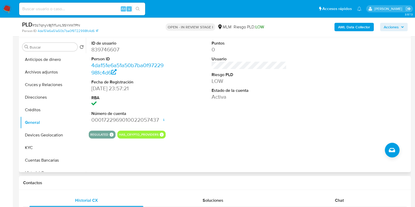
click at [111, 48] on dd "839746607" at bounding box center [128, 49] width 75 height 7
copy dd "839746607"
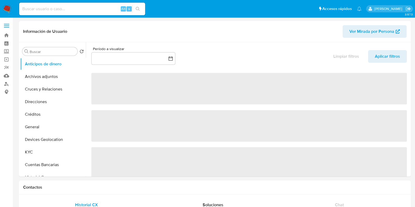
select select "10"
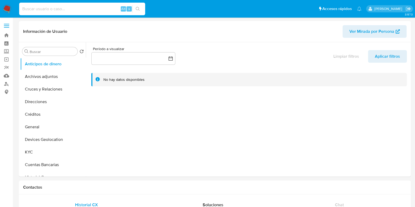
click at [69, 9] on input at bounding box center [82, 9] width 126 height 7
paste input "329253900"
type input "329253900"
click at [138, 8] on icon "search-icon" at bounding box center [138, 9] width 4 height 4
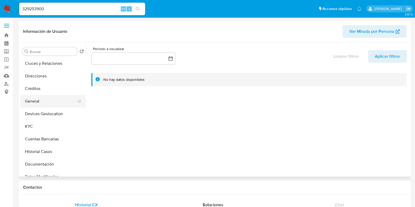
select select "10"
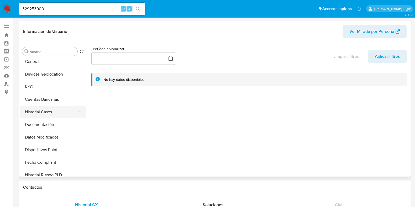
click at [38, 116] on button "Historial Casos" at bounding box center [50, 112] width 61 height 13
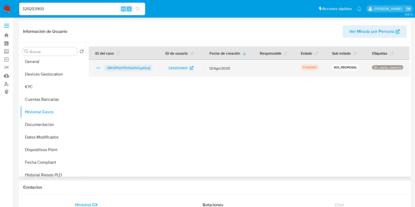
click at [119, 71] on span "JfBHZfPdUPVH5aAYmLgdduqj" at bounding box center [129, 68] width 44 height 6
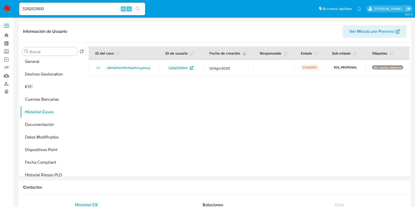
click at [64, 6] on input "329253900" at bounding box center [82, 9] width 126 height 7
paste input "2498413133"
type input "2498413133"
click at [136, 8] on icon "search-icon" at bounding box center [138, 9] width 4 height 4
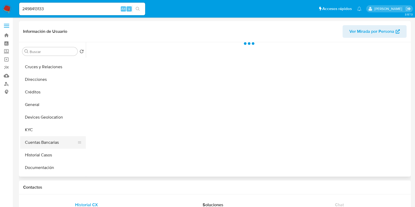
scroll to position [33, 0]
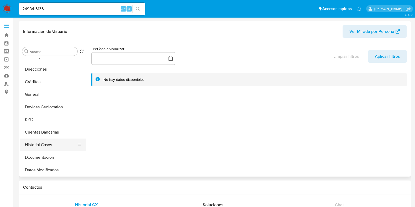
click at [38, 143] on button "Historial Casos" at bounding box center [50, 145] width 61 height 13
select select "10"
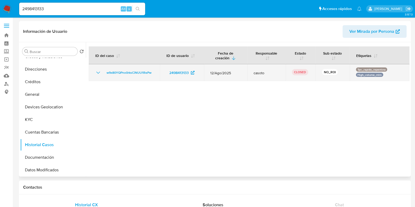
click at [97, 70] on icon "Mostrar/Ocultar" at bounding box center [98, 73] width 6 height 6
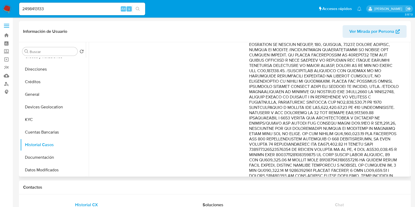
scroll to position [98, 0]
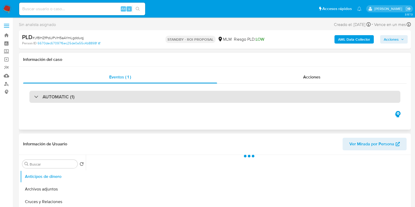
click at [125, 95] on div "AUTOMATIC (1)" at bounding box center [214, 97] width 371 height 12
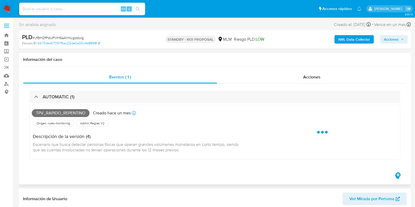
select select "10"
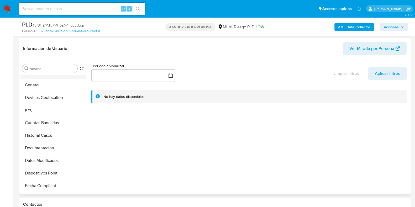
scroll to position [65, 0]
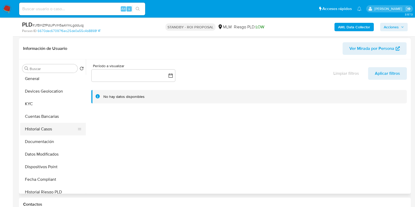
click at [43, 129] on button "Historial Casos" at bounding box center [50, 129] width 61 height 13
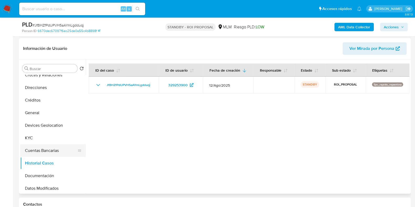
scroll to position [0, 0]
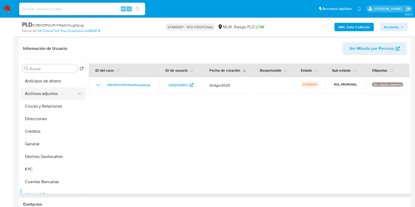
click at [46, 96] on button "Archivos adjuntos" at bounding box center [50, 93] width 61 height 13
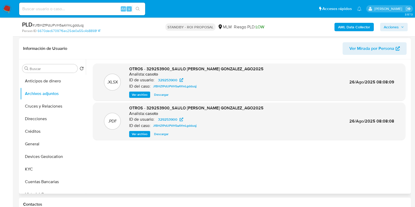
click at [138, 132] on span "Ver archivo" at bounding box center [140, 134] width 16 height 5
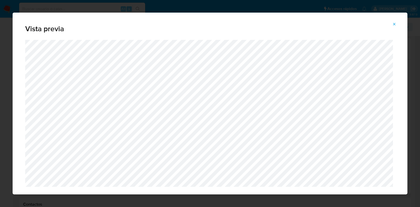
click at [393, 25] on icon "Attachment preview" at bounding box center [394, 24] width 4 height 4
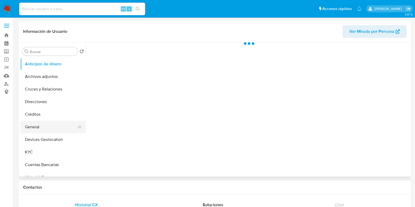
click at [23, 130] on button "General" at bounding box center [50, 127] width 61 height 13
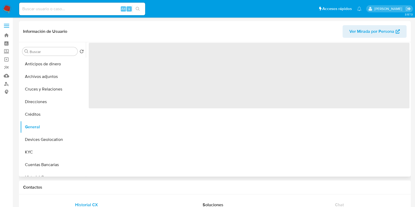
select select "10"
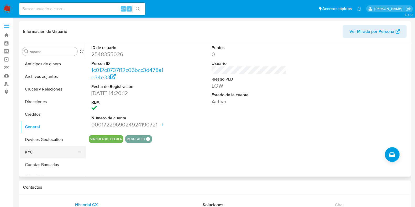
click at [34, 151] on button "KYC" at bounding box center [50, 152] width 61 height 13
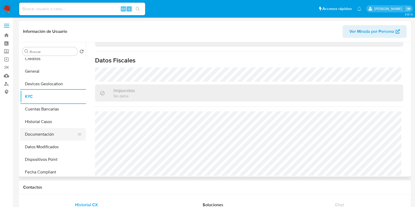
scroll to position [65, 0]
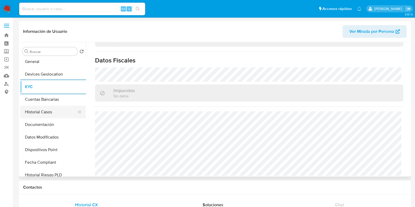
click at [46, 115] on button "Historial Casos" at bounding box center [50, 112] width 61 height 13
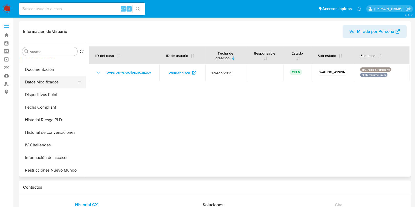
scroll to position [131, 0]
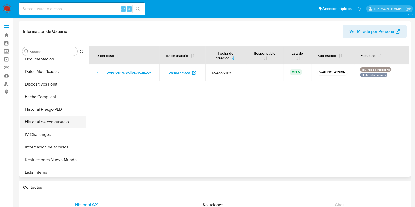
click at [61, 121] on button "Historial de conversaciones" at bounding box center [50, 122] width 61 height 13
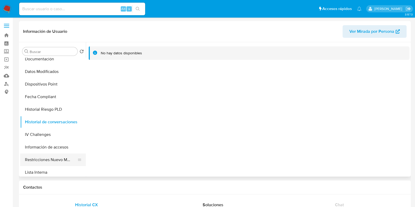
click at [52, 161] on button "Restricciones Nuevo Mundo" at bounding box center [50, 160] width 61 height 13
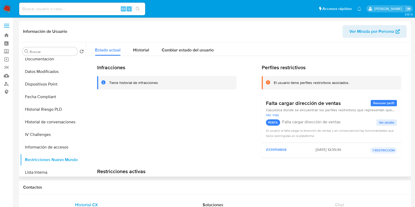
scroll to position [0, 0]
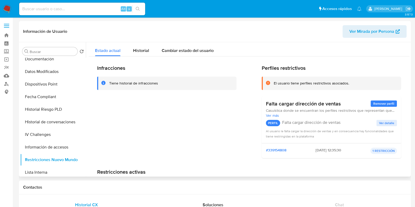
click at [143, 56] on div "Infracciones Tiene historial de infracciones Perfiles restrictivos El usuario t…" at bounding box center [249, 135] width 321 height 159
click at [153, 49] on button "Historial" at bounding box center [141, 49] width 29 height 14
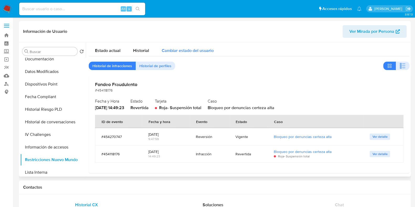
click at [185, 52] on span "Cambiar estado del usuario" at bounding box center [188, 51] width 52 height 6
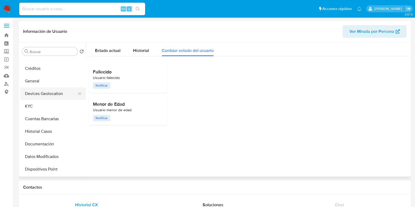
scroll to position [25, 0]
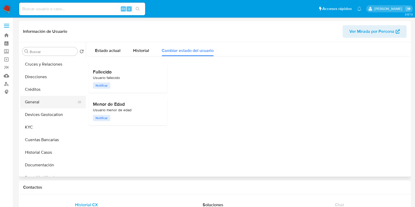
click at [35, 101] on button "General" at bounding box center [50, 102] width 61 height 13
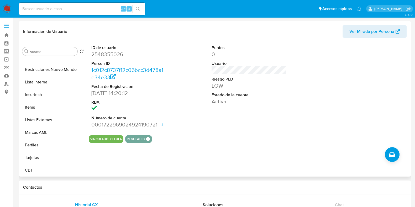
scroll to position [222, 0]
click at [46, 132] on button "Marcas AML" at bounding box center [50, 132] width 61 height 13
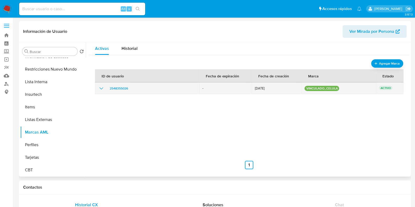
click at [100, 87] on icon "show_hidden_detail_by_id_2548355026" at bounding box center [101, 88] width 6 height 6
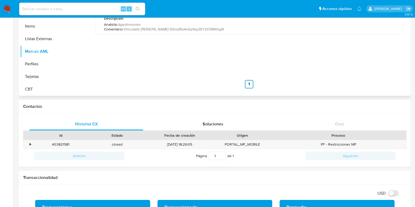
scroll to position [33, 0]
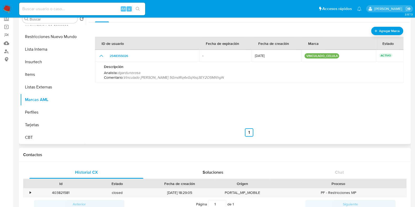
drag, startPoint x: 208, startPoint y: 77, endPoint x: 154, endPoint y: 78, distance: 54.1
click at [154, 78] on p "Comentario : Vinculado [PERSON_NAME] 5GmdRq4xGqYoq3EY2O5MXhgN" at bounding box center [249, 77] width 291 height 5
click at [89, 11] on input at bounding box center [82, 9] width 126 height 7
paste input "5GmdRq4xGqYoq3EY2O5MXhgN"
type input "5GmdRq4xGqYoq3EY2O5MXhgN"
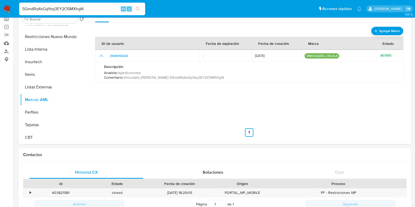
click at [134, 7] on button "search-icon" at bounding box center [137, 8] width 11 height 7
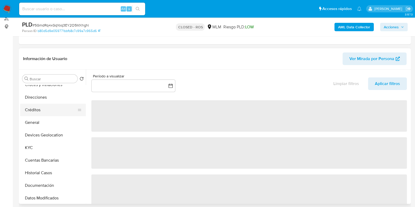
scroll to position [65, 0]
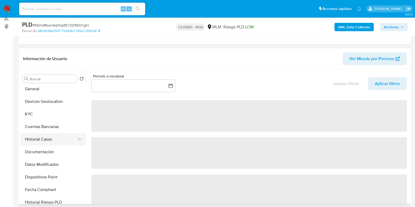
select select "10"
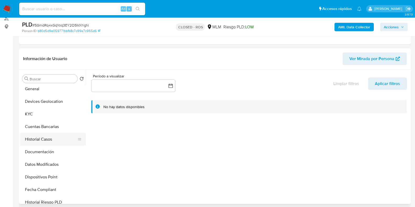
click at [42, 142] on button "Historial Casos" at bounding box center [50, 139] width 61 height 13
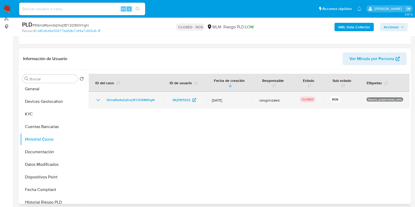
click at [100, 101] on icon "Mostrar/Ocultar" at bounding box center [98, 100] width 6 height 6
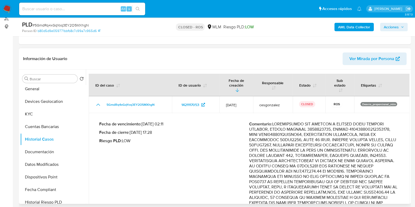
scroll to position [33, 0]
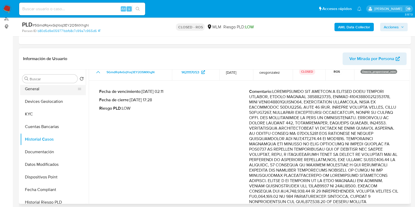
click at [37, 92] on button "General" at bounding box center [50, 89] width 61 height 13
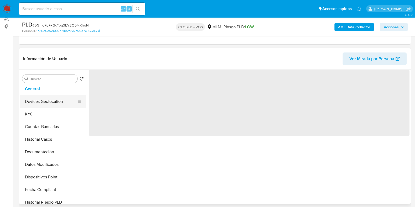
scroll to position [0, 0]
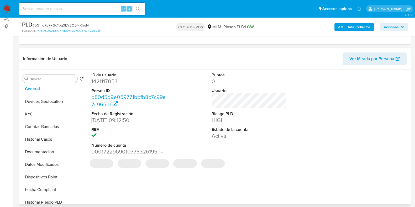
click at [109, 82] on dd "1421117053" at bounding box center [128, 81] width 75 height 7
copy dd "1421117053"
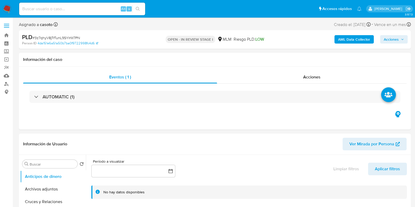
select select "10"
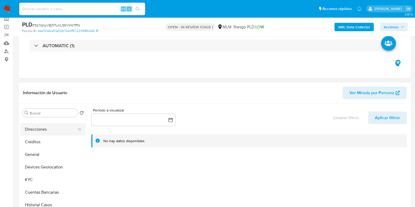
scroll to position [65, 0]
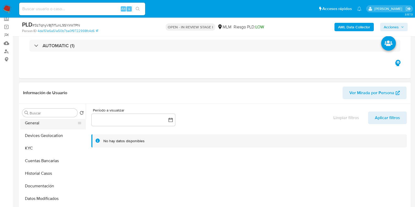
click at [35, 126] on button "General" at bounding box center [50, 123] width 61 height 13
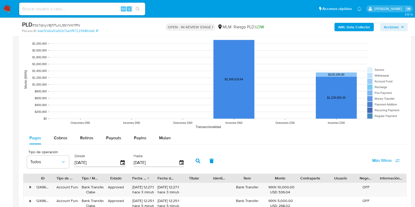
scroll to position [558, 0]
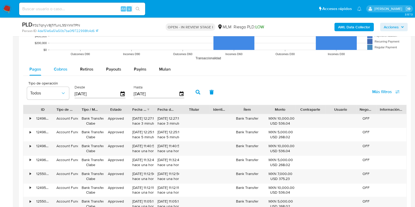
click at [60, 73] on div "Cobros" at bounding box center [61, 69] width 14 height 13
select select "10"
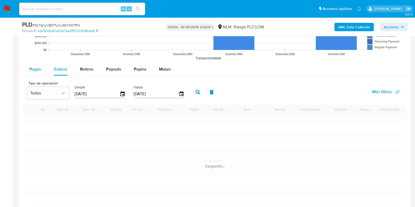
click at [42, 72] on button "Pagos" at bounding box center [35, 69] width 24 height 13
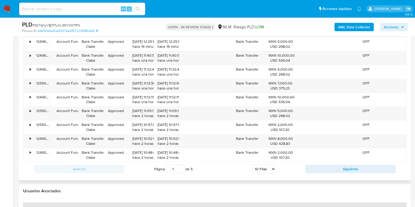
scroll to position [656, 0]
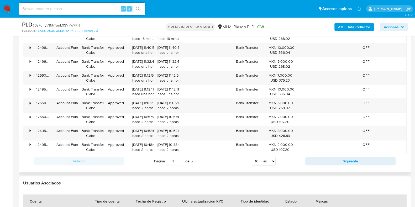
type button "0"
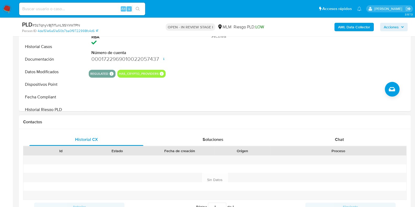
scroll to position [98, 0]
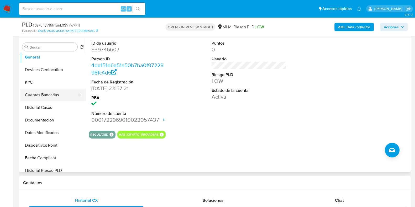
click at [31, 89] on button "Cuentas Bancarias" at bounding box center [50, 95] width 61 height 13
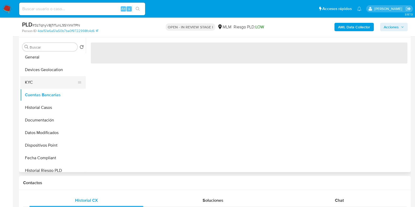
click at [31, 86] on button "KYC" at bounding box center [50, 82] width 61 height 13
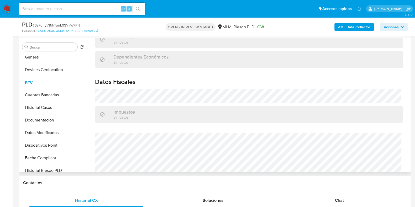
scroll to position [330, 0]
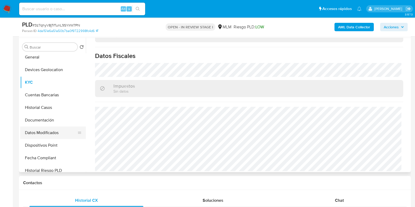
click at [51, 127] on button "Datos Modificados" at bounding box center [50, 133] width 61 height 13
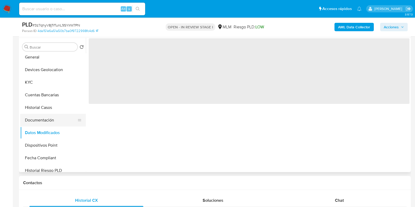
scroll to position [0, 0]
click at [47, 118] on button "Documentación" at bounding box center [50, 120] width 61 height 13
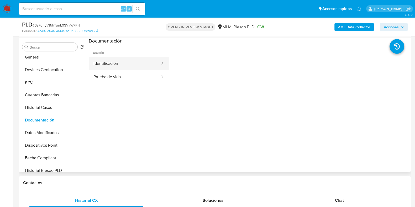
click at [94, 58] on button "Identificación" at bounding box center [125, 63] width 72 height 13
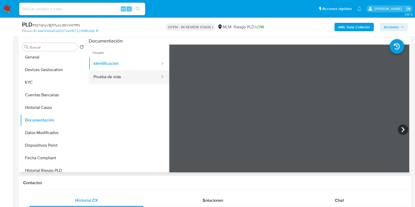
click at [129, 76] on button "Prueba de vida" at bounding box center [125, 76] width 72 height 13
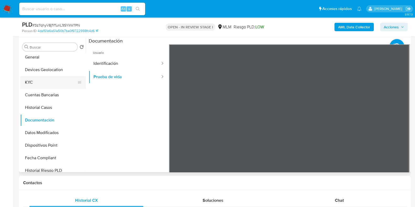
click at [42, 83] on button "KYC" at bounding box center [50, 82] width 61 height 13
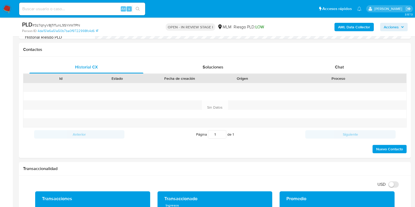
scroll to position [262, 0]
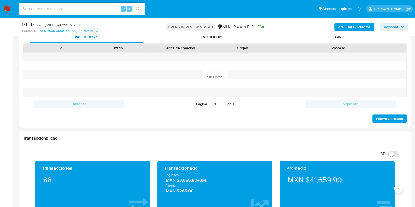
drag, startPoint x: 398, startPoint y: 189, endPoint x: 395, endPoint y: 189, distance: 3.5
click at [398, 190] on icon "Siguiente" at bounding box center [398, 188] width 4 height 4
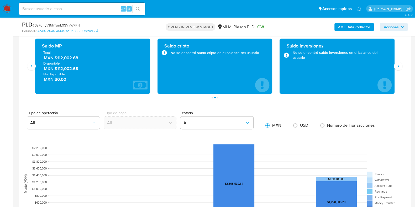
scroll to position [328, 0]
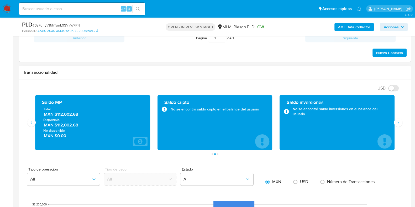
click at [68, 113] on span "MXN $112,002.68" at bounding box center [93, 114] width 98 height 6
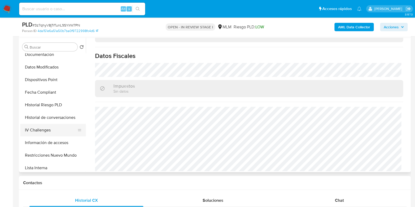
scroll to position [65, 0]
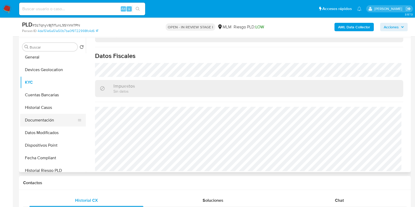
click at [43, 125] on button "Documentación" at bounding box center [50, 120] width 61 height 13
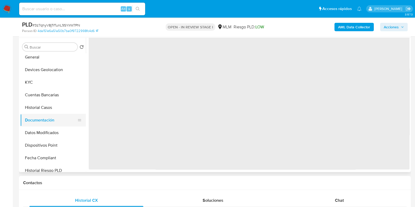
scroll to position [0, 0]
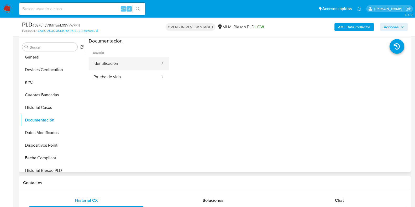
click at [113, 67] on button "Identificación" at bounding box center [125, 63] width 72 height 13
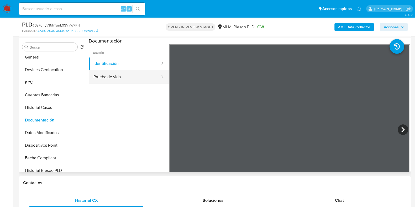
click at [120, 78] on button "Prueba de vida" at bounding box center [125, 76] width 72 height 13
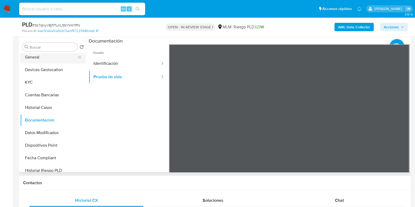
click at [30, 60] on button "General" at bounding box center [50, 57] width 61 height 13
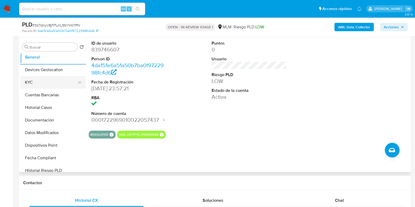
click at [34, 84] on button "KYC" at bounding box center [50, 82] width 61 height 13
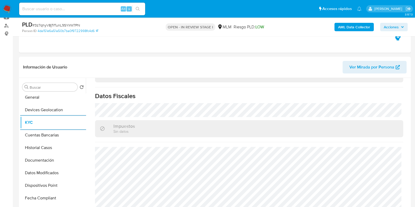
scroll to position [98, 0]
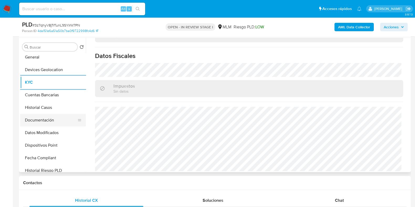
click at [43, 117] on button "Documentación" at bounding box center [50, 120] width 61 height 13
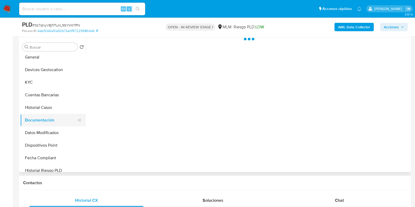
scroll to position [0, 0]
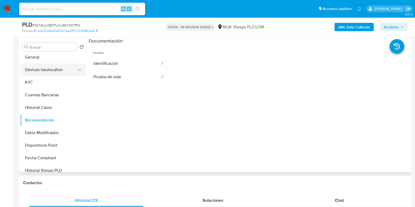
click at [55, 72] on button "Devices Geolocation" at bounding box center [50, 70] width 61 height 13
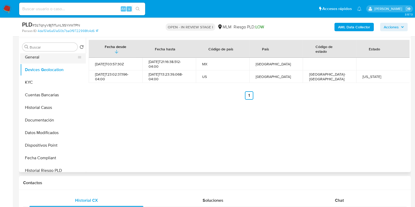
click at [34, 59] on button "General" at bounding box center [50, 57] width 61 height 13
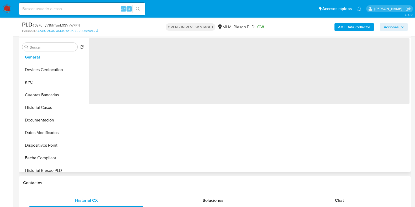
scroll to position [65, 0]
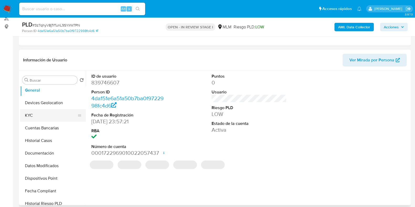
click at [60, 116] on button "KYC" at bounding box center [50, 115] width 61 height 13
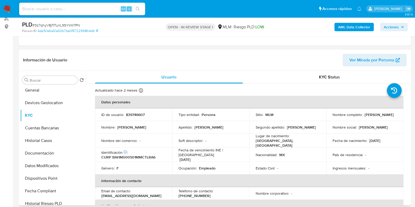
drag, startPoint x: 374, startPoint y: 117, endPoint x: 328, endPoint y: 117, distance: 45.7
click at [328, 117] on td "Nombre completo : Maricruz Bautista Hilario" at bounding box center [364, 114] width 77 height 13
copy p "Maricruz Bautista Hilario"
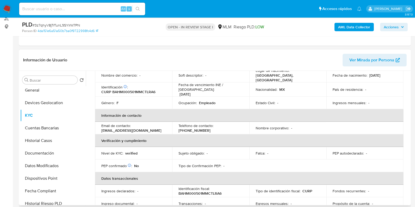
click at [211, 128] on p "(55) 26540314" at bounding box center [194, 130] width 32 height 5
copy p "26540314"
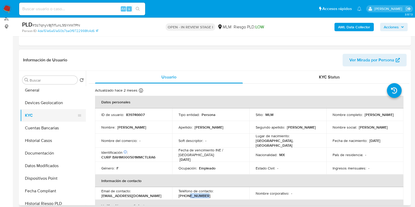
scroll to position [0, 0]
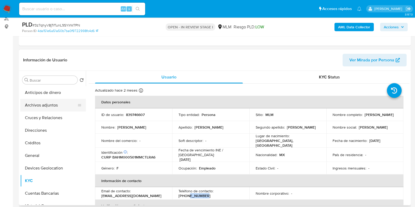
click at [45, 109] on button "Archivos adjuntos" at bounding box center [50, 105] width 61 height 13
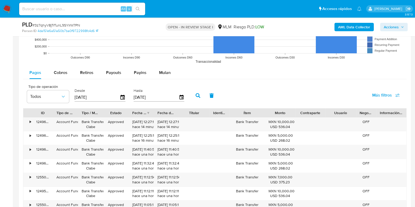
scroll to position [689, 0]
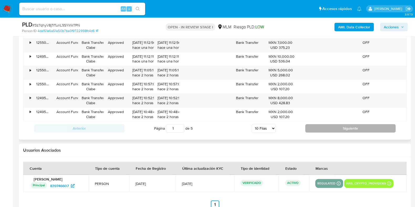
click at [317, 128] on button "Siguiente" at bounding box center [350, 128] width 90 height 8
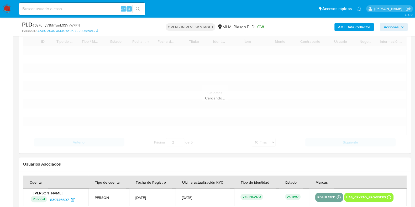
scroll to position [623, 0]
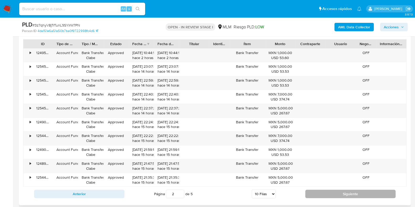
click at [325, 193] on button "Siguiente" at bounding box center [350, 194] width 90 height 8
type input "3"
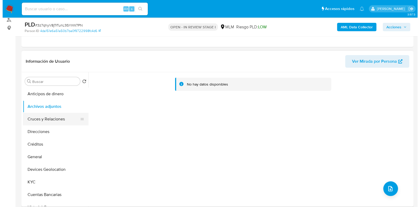
scroll to position [65, 0]
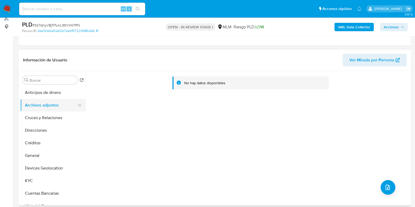
click at [40, 105] on button "Archivos adjuntos" at bounding box center [50, 105] width 61 height 13
click at [382, 186] on button "upload-file" at bounding box center [388, 187] width 15 height 15
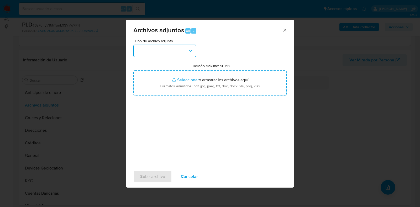
click at [180, 55] on button "button" at bounding box center [164, 51] width 63 height 13
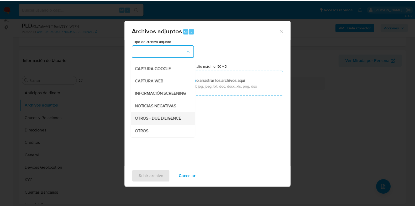
scroll to position [33, 0]
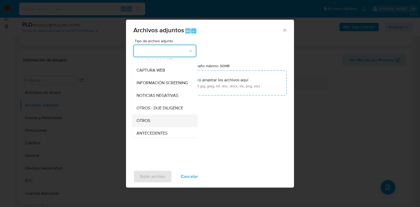
click at [142, 123] on span "OTROS" at bounding box center [143, 120] width 14 height 5
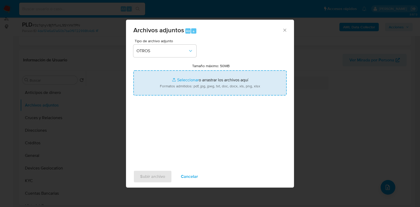
click at [188, 81] on input "Tamaño máximo: 50MB Seleccionar archivos" at bounding box center [209, 82] width 153 height 25
type input "C:\fakepath\839746607_MARICRUZ BAUTISTA HILARIO_AGO2025.pdf"
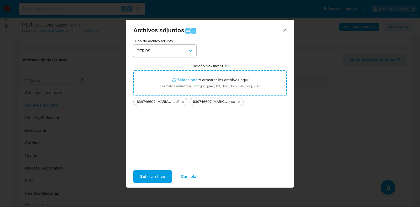
click at [153, 174] on span "Subir archivo" at bounding box center [152, 177] width 25 height 12
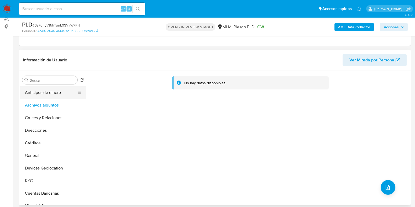
click at [33, 96] on button "Anticipos de dinero" at bounding box center [50, 92] width 61 height 13
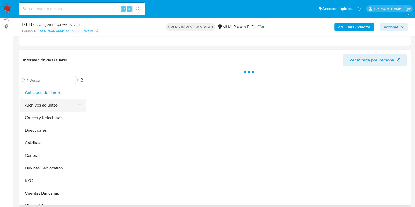
click at [33, 106] on button "Archivos adjuntos" at bounding box center [50, 105] width 61 height 13
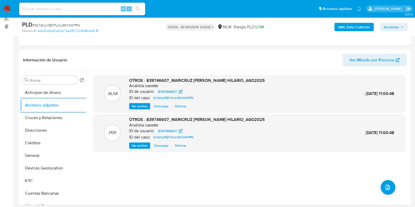
click at [390, 28] on span "Acciones" at bounding box center [391, 27] width 15 height 8
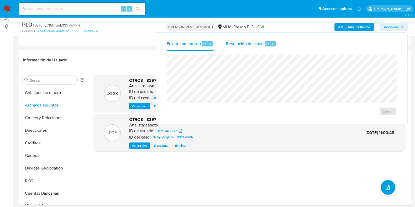
click at [251, 48] on div "Resolución del caso Alt r" at bounding box center [251, 44] width 50 height 14
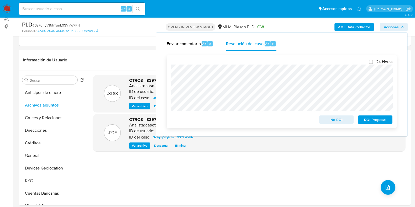
click at [364, 120] on span "ROI Proposal" at bounding box center [374, 119] width 27 height 7
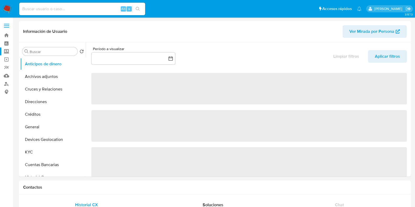
select select "10"
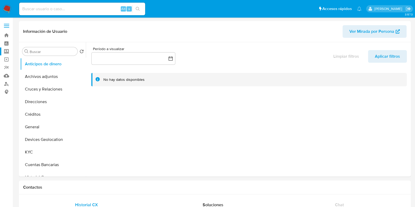
click at [7, 52] on label "Screening" at bounding box center [31, 52] width 62 height 8
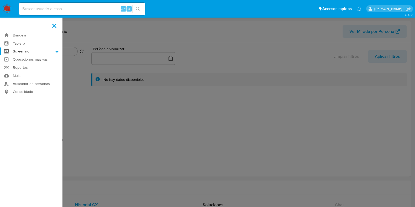
click at [0, 0] on input "Screening" at bounding box center [0, 0] width 0 height 0
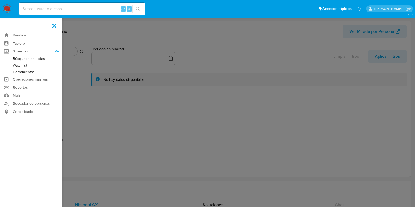
click at [25, 72] on link "Herramientas" at bounding box center [31, 72] width 62 height 7
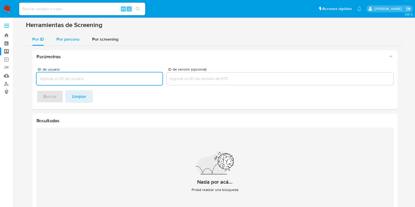
click at [65, 41] on span "Por persona" at bounding box center [67, 39] width 23 height 6
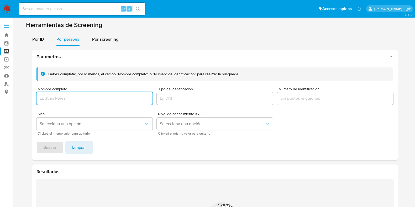
click at [52, 97] on input "Nombre completo" at bounding box center [94, 98] width 116 height 7
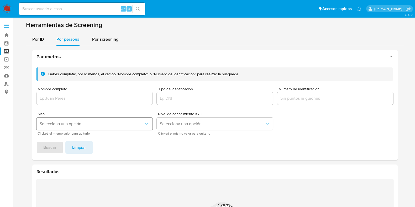
click at [49, 124] on span "Selecciona una opción" at bounding box center [92, 123] width 105 height 5
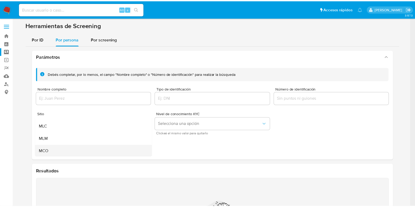
scroll to position [33, 0]
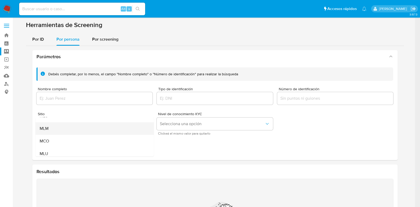
click at [51, 131] on div "MLM" at bounding box center [92, 128] width 107 height 13
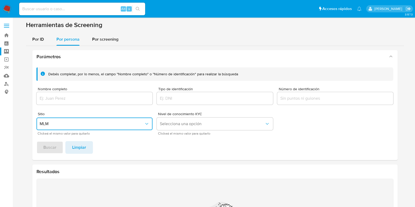
click at [64, 98] on input "Nombre completo" at bounding box center [94, 98] width 116 height 7
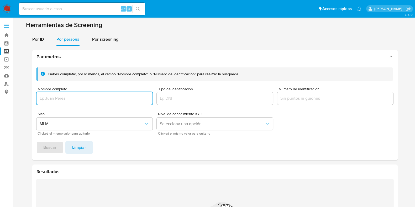
paste input "[PERSON_NAME] [PERSON_NAME]"
type input "[PERSON_NAME] [PERSON_NAME]"
click at [50, 147] on span "Buscar" at bounding box center [49, 148] width 13 height 12
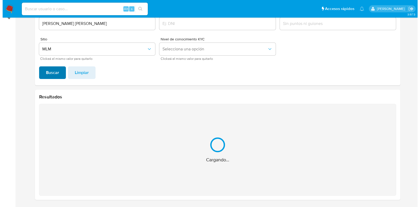
scroll to position [0, 0]
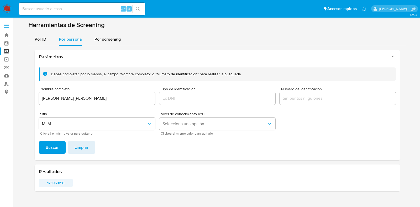
click at [52, 183] on span "173969158" at bounding box center [56, 182] width 27 height 7
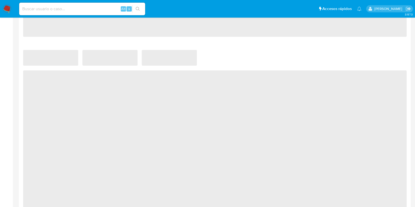
select select "10"
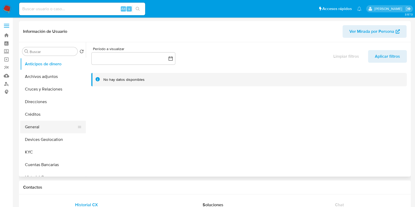
click at [39, 132] on button "General" at bounding box center [50, 127] width 61 height 13
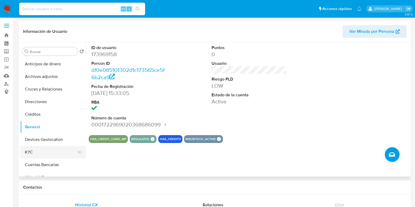
click at [34, 157] on button "KYC" at bounding box center [50, 152] width 61 height 13
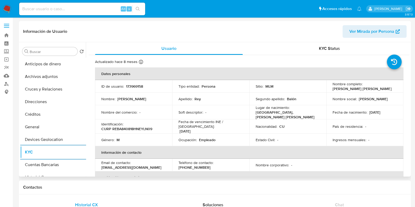
click at [136, 85] on p "173969158" at bounding box center [134, 86] width 17 height 5
copy p "173969158"
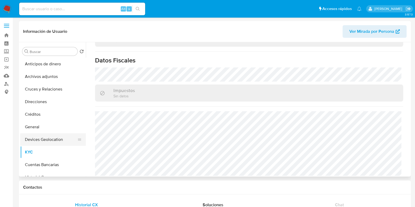
scroll to position [65, 0]
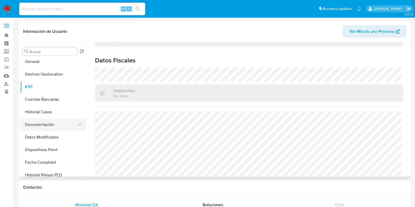
click at [44, 127] on button "Documentación" at bounding box center [50, 124] width 61 height 13
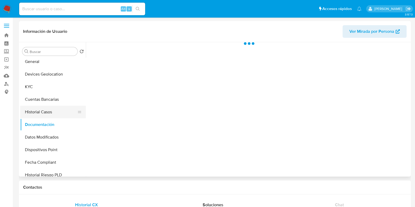
scroll to position [0, 0]
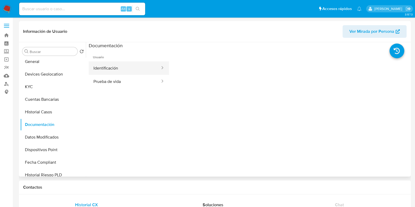
click at [117, 68] on button "Identificación" at bounding box center [125, 67] width 72 height 13
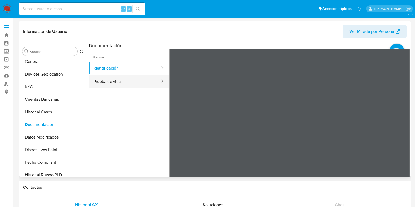
click at [102, 79] on button "Prueba de vida" at bounding box center [125, 81] width 72 height 13
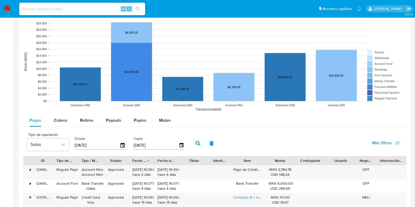
scroll to position [394, 0]
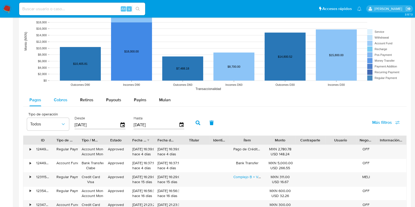
click at [73, 98] on button "Cobros" at bounding box center [61, 100] width 26 height 13
select select "10"
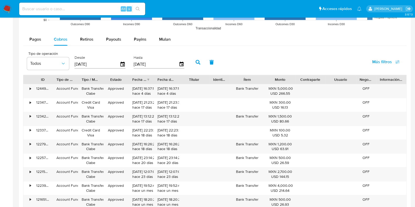
scroll to position [354, 0]
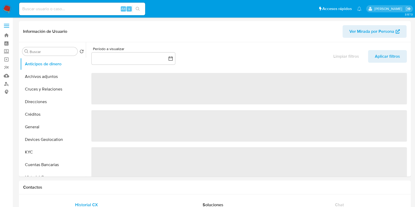
select select "10"
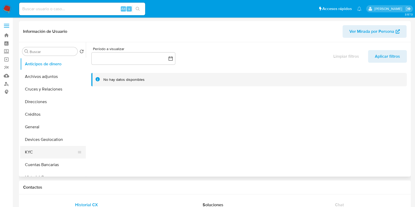
click at [31, 149] on button "KYC" at bounding box center [50, 152] width 61 height 13
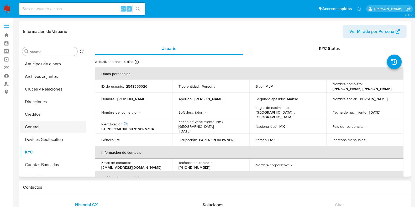
click at [43, 129] on button "General" at bounding box center [50, 127] width 61 height 13
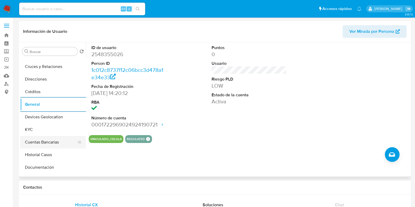
scroll to position [33, 0]
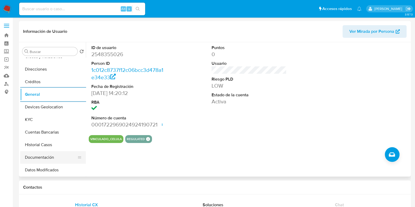
click at [35, 157] on button "Documentación" at bounding box center [50, 157] width 61 height 13
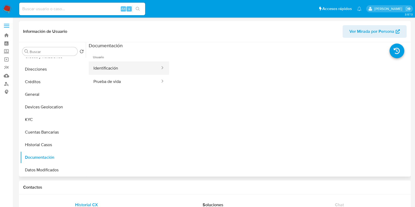
click at [118, 69] on button "Identificación" at bounding box center [125, 67] width 72 height 13
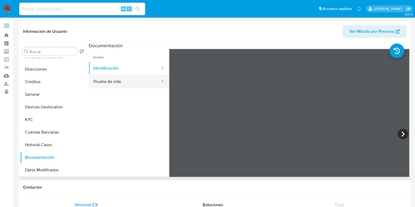
click at [123, 86] on button "Prueba de vida" at bounding box center [125, 81] width 72 height 13
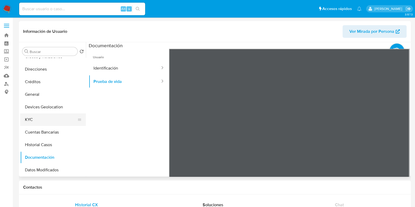
click at [31, 116] on button "KYC" at bounding box center [50, 119] width 61 height 13
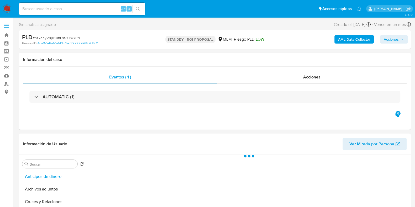
click at [71, 38] on span "# 3z7qhyV8jTrTunL9SYIrW7PN" at bounding box center [57, 37] width 48 height 5
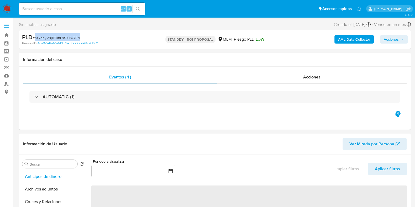
click at [71, 38] on span "# 3z7qhyV8jTrTunL9SYIrW7PN" at bounding box center [57, 37] width 48 height 5
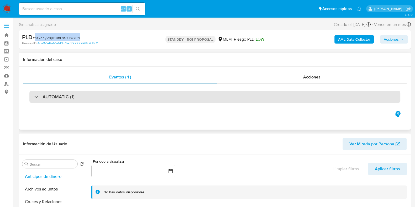
copy span "3z7qhyV8jTrTunL9SYIrW7PN"
select select "10"
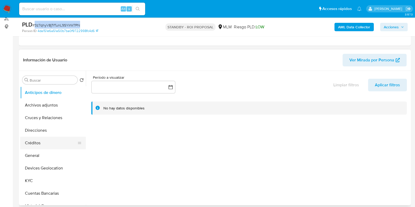
scroll to position [65, 0]
click at [37, 155] on button "General" at bounding box center [50, 155] width 61 height 13
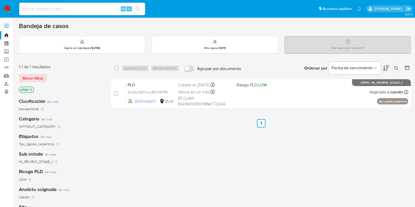
click at [85, 10] on input at bounding box center [82, 9] width 126 height 7
click at [395, 69] on icon at bounding box center [396, 68] width 4 height 4
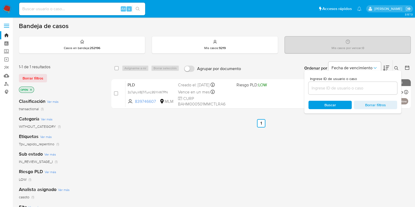
click at [96, 8] on input at bounding box center [82, 9] width 126 height 7
paste input "329253900"
type input "329253900"
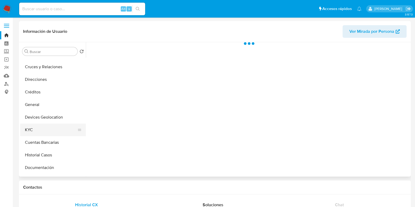
scroll to position [33, 0]
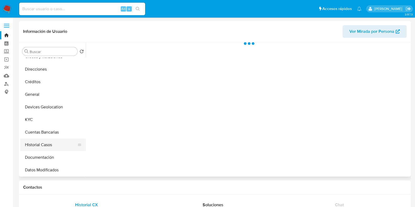
click at [47, 147] on button "Historial Casos" at bounding box center [50, 145] width 61 height 13
select select "10"
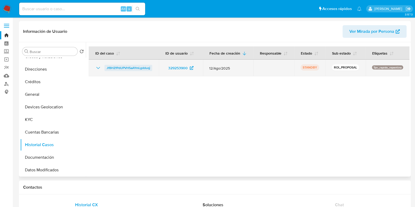
click at [118, 71] on span "JfBHZfPdUPVH5aAYmLgdduqj" at bounding box center [129, 68] width 44 height 6
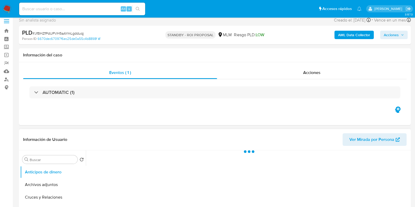
scroll to position [65, 0]
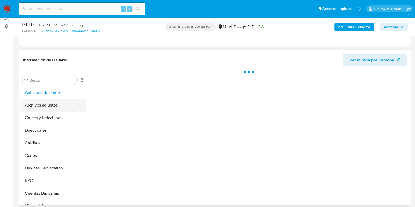
click at [41, 105] on button "Archivos adjuntos" at bounding box center [50, 105] width 61 height 13
select select "10"
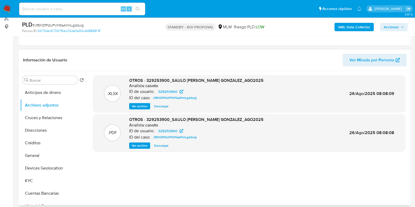
click at [137, 146] on span "Ver archivo" at bounding box center [140, 145] width 16 height 5
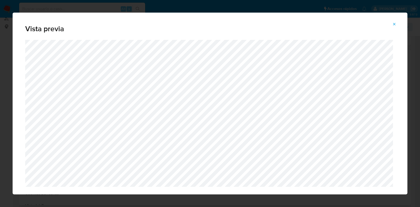
click at [393, 23] on icon "Attachment preview" at bounding box center [394, 24] width 4 height 4
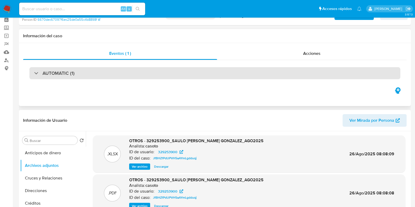
scroll to position [0, 0]
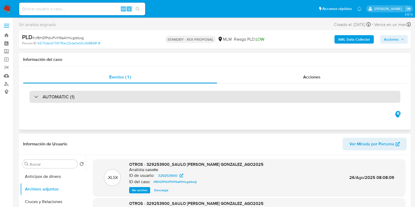
click at [123, 98] on div "AUTOMATIC (1)" at bounding box center [214, 97] width 371 height 12
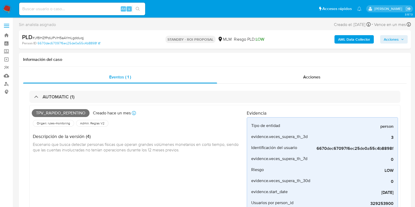
click at [65, 8] on input at bounding box center [82, 9] width 126 height 7
paste input "2498413133"
type input "2498413133"
click at [136, 9] on icon "search-icon" at bounding box center [138, 9] width 4 height 4
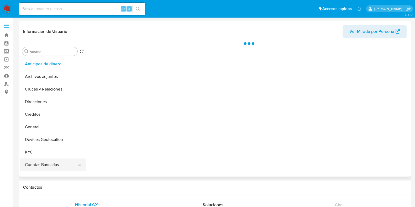
scroll to position [33, 0]
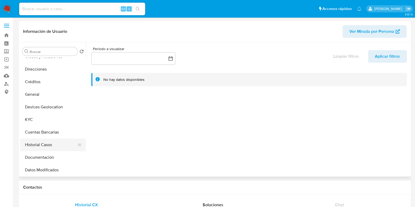
select select "10"
click at [41, 144] on button "Historial Casos" at bounding box center [50, 145] width 61 height 13
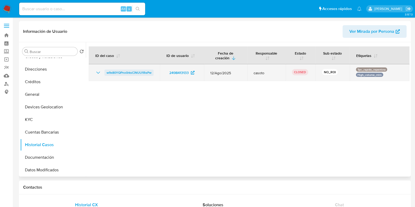
click at [129, 74] on span "w9x80YQPno0rksCiNUU1RePw" at bounding box center [129, 73] width 45 height 6
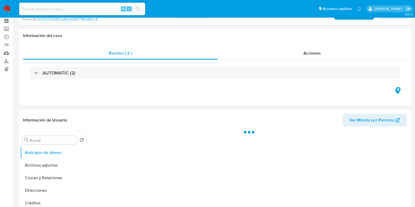
scroll to position [33, 0]
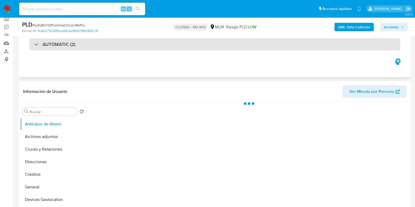
click at [89, 48] on div "AUTOMATIC (2)" at bounding box center [214, 44] width 371 height 12
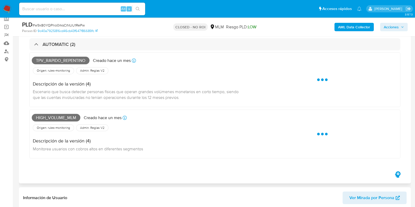
select select "10"
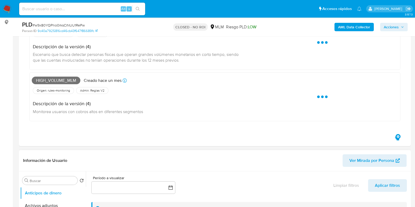
scroll to position [164, 0]
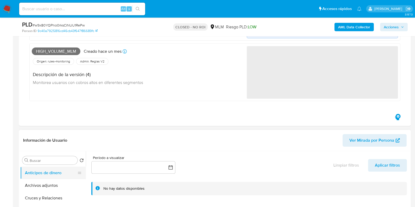
click at [48, 99] on div "High_volume_mlm Creado [DATE] Creado: [DATE] 03:09:00 Origen: rules-monitoring …" at bounding box center [139, 72] width 215 height 53
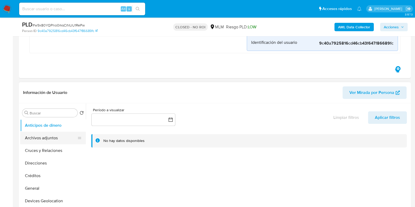
click at [41, 139] on button "Archivos adjuntos" at bounding box center [50, 138] width 61 height 13
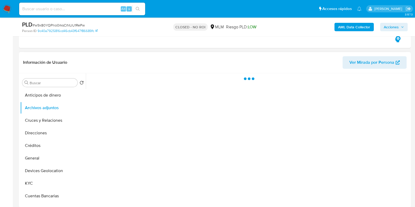
scroll to position [295, 0]
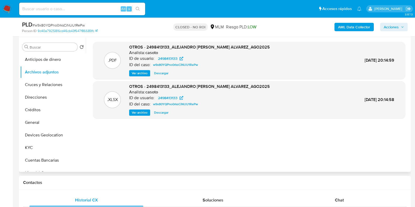
click at [140, 74] on span "Ver archivo" at bounding box center [140, 73] width 16 height 5
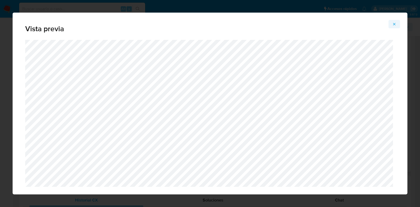
click at [393, 25] on icon "Attachment preview" at bounding box center [394, 24] width 2 height 2
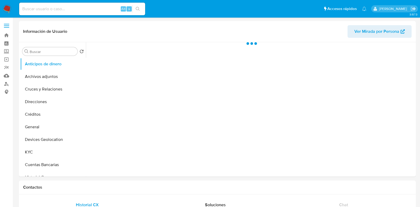
select select "10"
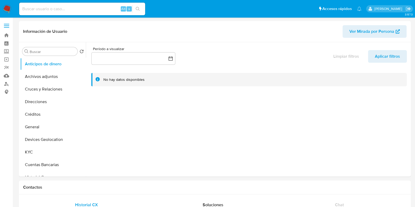
click at [9, 7] on img at bounding box center [7, 8] width 9 height 9
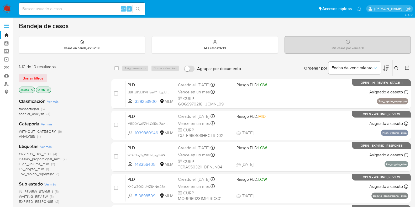
click at [396, 66] on icon at bounding box center [396, 68] width 4 height 4
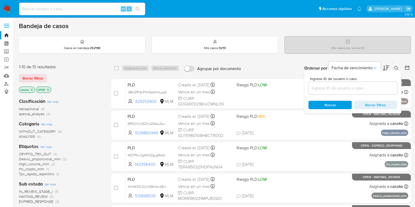
click at [336, 86] on input at bounding box center [352, 88] width 89 height 7
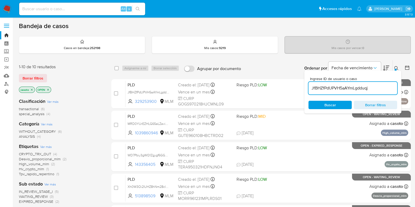
type input "JfBHZfPdUPVH5aAYmLgdduqj"
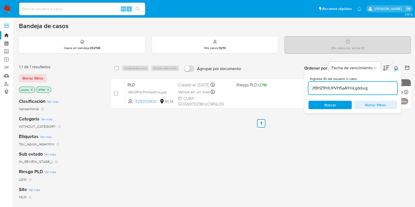
click at [395, 68] on icon at bounding box center [396, 68] width 4 height 4
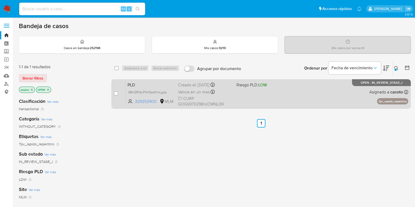
click at [292, 101] on div "PLD JfBHZfPdUPVH5aAYmLgdduqj 329253900 MLM Riesgo PLD: LOW Creado el: 12/08/202…" at bounding box center [266, 94] width 283 height 27
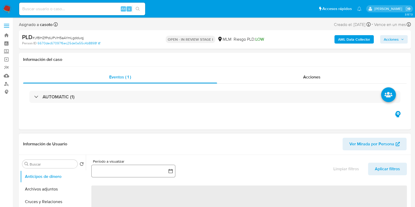
select select "10"
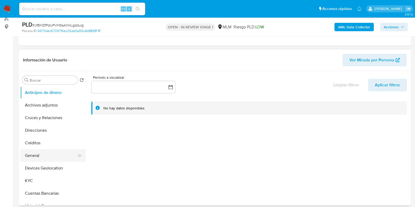
scroll to position [65, 0]
click at [31, 108] on button "Archivos adjuntos" at bounding box center [50, 105] width 61 height 13
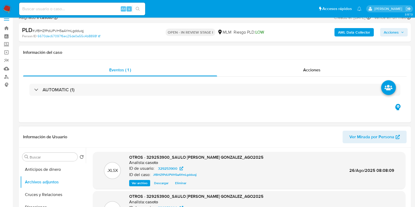
scroll to position [0, 0]
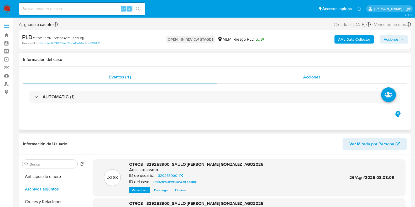
click at [306, 81] on div "Acciones" at bounding box center [312, 77] width 190 height 13
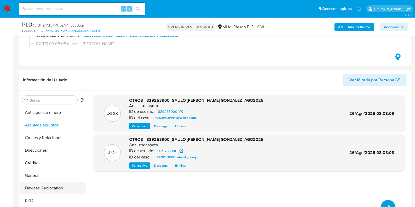
scroll to position [98, 0]
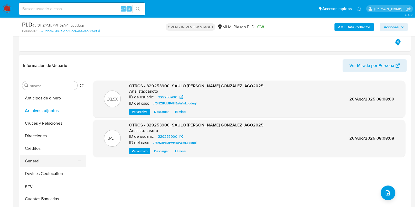
click at [29, 160] on button "General" at bounding box center [50, 161] width 61 height 13
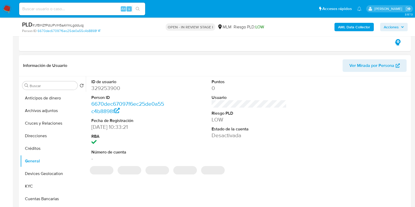
click at [110, 89] on dd "329253900" at bounding box center [128, 88] width 75 height 7
copy dd "329253900"
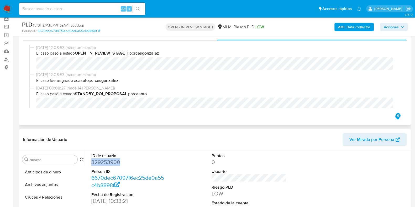
scroll to position [0, 0]
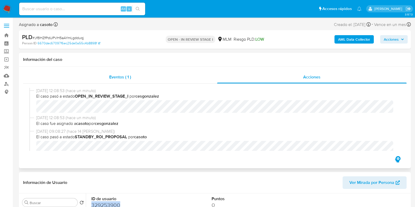
click at [120, 79] on span "Eventos ( 1 )" at bounding box center [120, 77] width 22 height 6
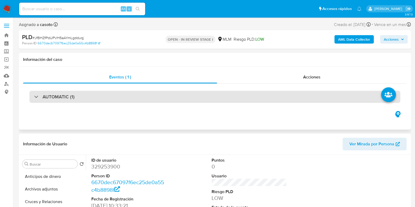
click at [91, 95] on div "AUTOMATIC (1)" at bounding box center [214, 97] width 371 height 12
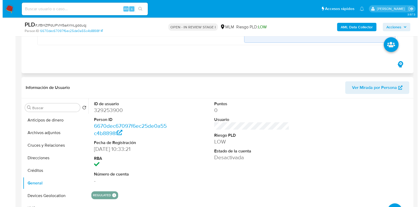
scroll to position [197, 0]
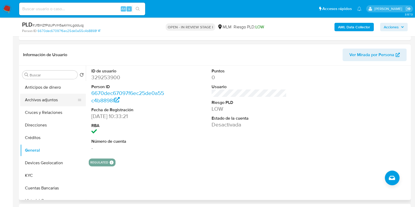
click at [50, 101] on button "Archivos adjuntos" at bounding box center [50, 100] width 61 height 13
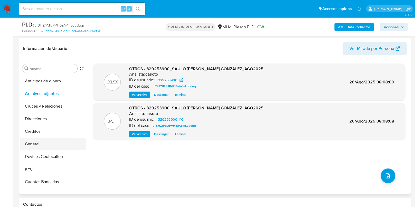
click at [34, 146] on button "General" at bounding box center [50, 144] width 61 height 13
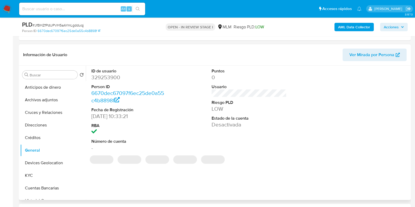
click at [119, 79] on dd "329253900" at bounding box center [128, 77] width 75 height 7
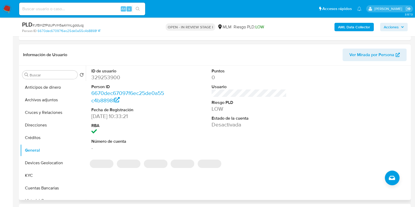
click at [112, 79] on dd "329253900" at bounding box center [128, 77] width 75 height 7
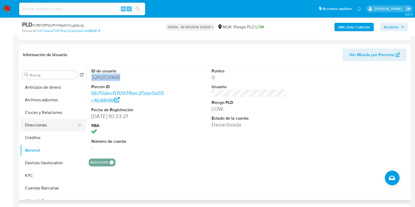
copy dd "329253900"
click at [38, 102] on button "Archivos adjuntos" at bounding box center [50, 100] width 61 height 13
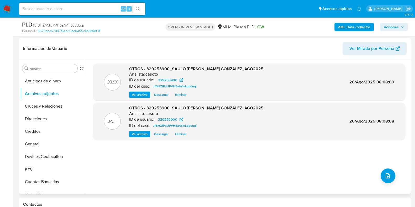
click at [180, 133] on span "Eliminar" at bounding box center [180, 134] width 11 height 5
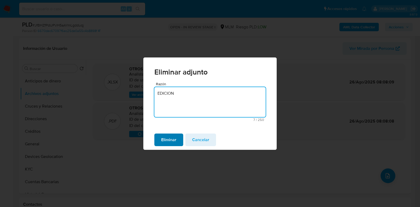
type textarea "EDICION"
click at [167, 139] on span "Eliminar" at bounding box center [168, 140] width 15 height 12
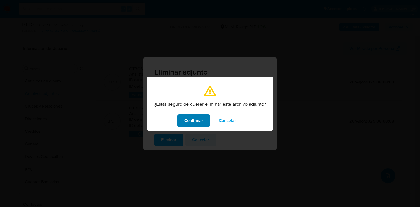
click at [202, 120] on span "Confirmar" at bounding box center [193, 121] width 19 height 12
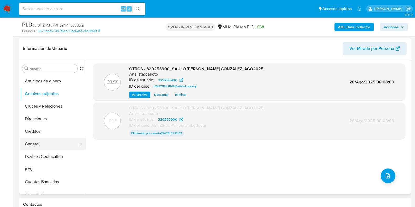
click at [32, 143] on button "General" at bounding box center [50, 144] width 61 height 13
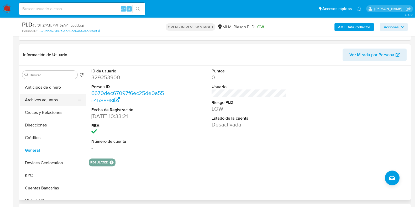
click at [46, 98] on button "Archivos adjuntos" at bounding box center [50, 100] width 61 height 13
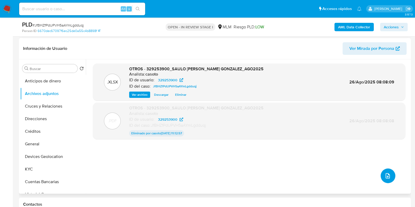
click at [386, 173] on icon "upload-file" at bounding box center [388, 175] width 4 height 5
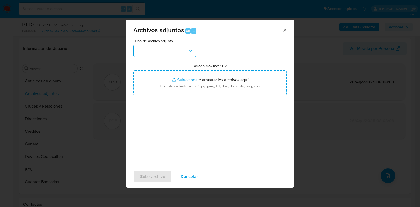
click at [177, 49] on button "button" at bounding box center [164, 51] width 63 height 13
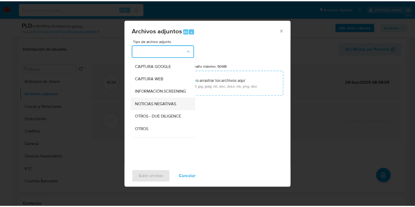
scroll to position [33, 0]
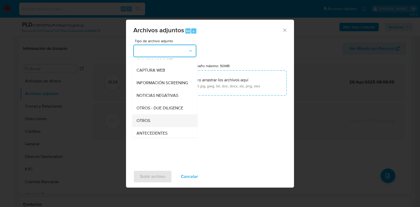
click at [148, 123] on span "OTROS" at bounding box center [143, 120] width 14 height 5
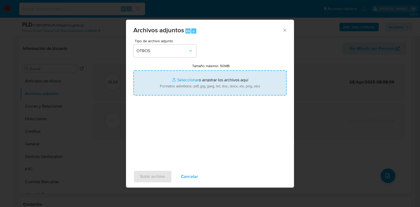
click at [190, 82] on input "Tamaño máximo: 50MB Seleccionar archivos" at bounding box center [209, 82] width 153 height 25
type input "C:\fakepath\329253900 SAULO AURELIO GOMEZ GONZALEZ_AGO2025.pdf"
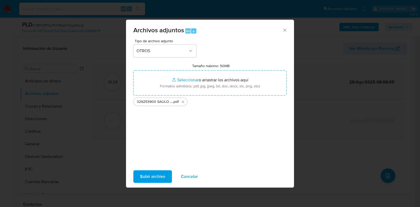
drag, startPoint x: 190, startPoint y: 82, endPoint x: 150, endPoint y: 179, distance: 104.5
click at [150, 179] on span "Subir archivo" at bounding box center [152, 177] width 25 height 12
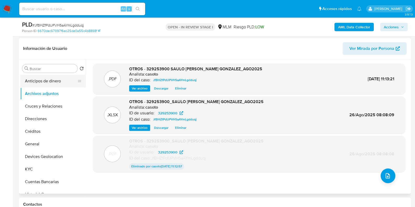
click at [49, 82] on button "Anticipos de dinero" at bounding box center [50, 81] width 61 height 13
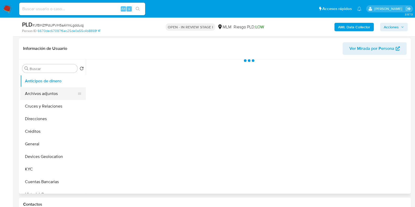
click at [41, 93] on button "Archivos adjuntos" at bounding box center [50, 93] width 61 height 13
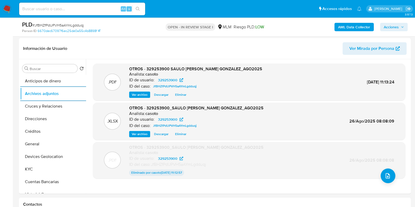
click at [396, 28] on span "Acciones" at bounding box center [391, 27] width 15 height 8
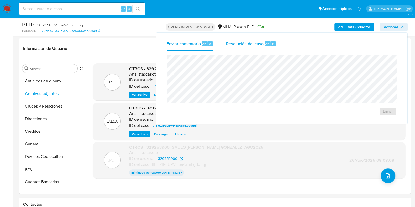
click at [262, 41] on span "Resolución del caso" at bounding box center [245, 43] width 38 height 6
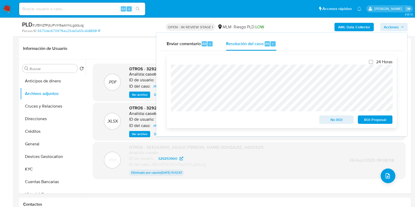
click at [370, 120] on span "ROI Proposal" at bounding box center [374, 119] width 27 height 7
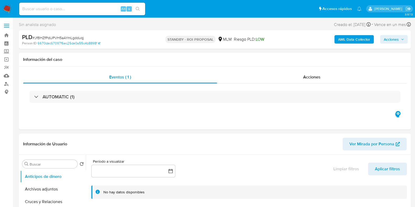
select select "10"
